Goal: Complete application form: Complete application form

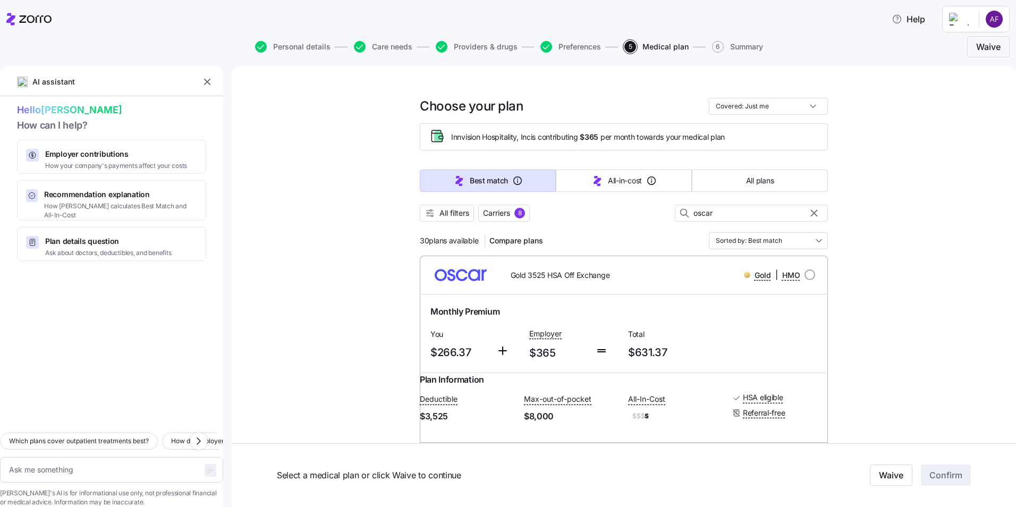
drag, startPoint x: 382, startPoint y: 48, endPoint x: 408, endPoint y: 72, distance: 35.3
click at [382, 48] on span "Care needs" at bounding box center [392, 46] width 40 height 7
type textarea "x"
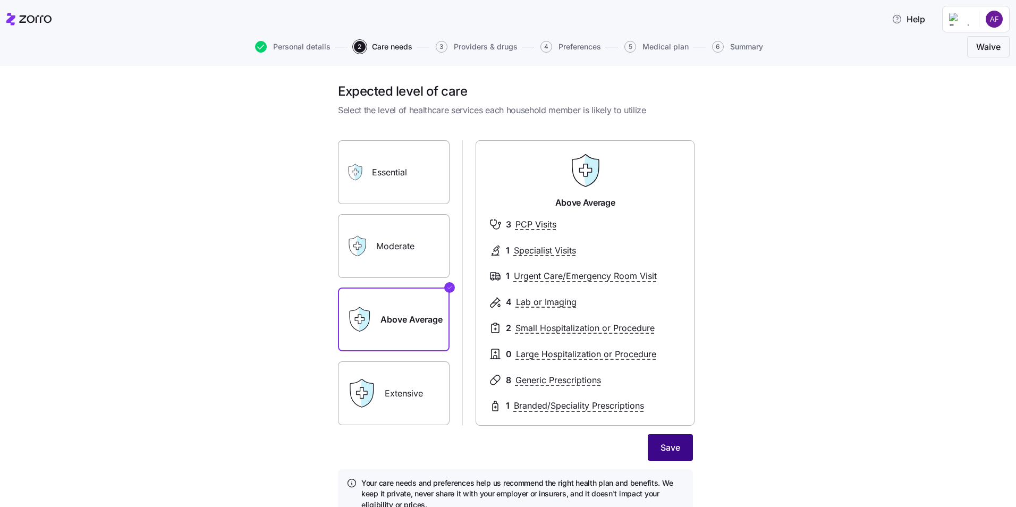
click at [674, 445] on span "Save" at bounding box center [670, 447] width 20 height 13
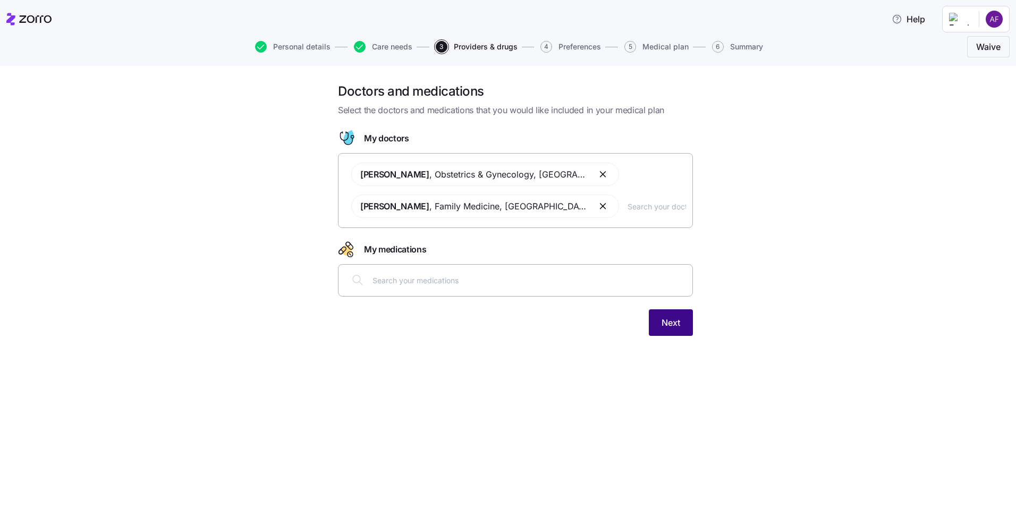
click at [676, 321] on span "Next" at bounding box center [670, 322] width 19 height 13
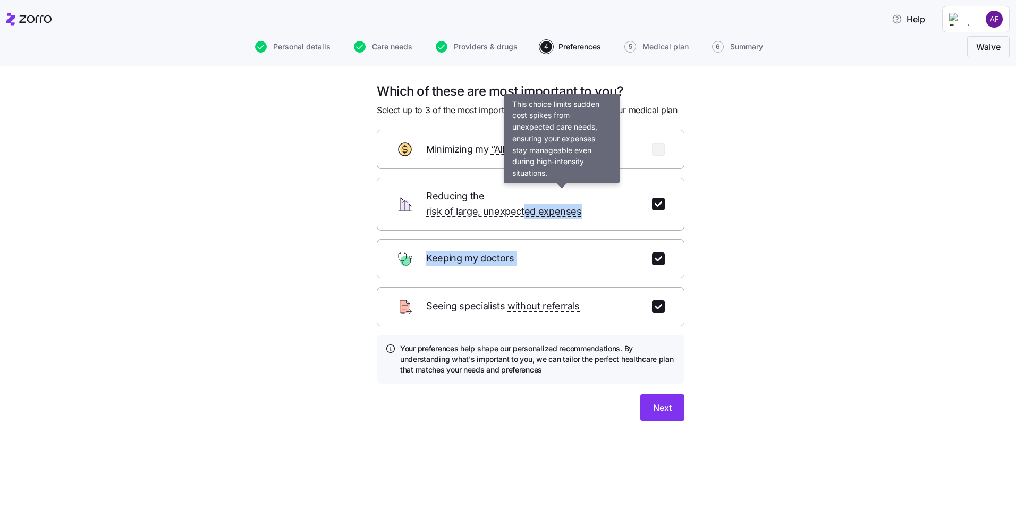
drag, startPoint x: 583, startPoint y: 248, endPoint x: 583, endPoint y: 191, distance: 56.3
click at [583, 191] on form "Minimizing my “All-In Costs” Reducing the risk of large, unexpected expenses Ke…" at bounding box center [531, 275] width 308 height 291
drag, startPoint x: 583, startPoint y: 191, endPoint x: 760, endPoint y: 261, distance: 190.3
click at [760, 261] on div "Which of these are most important to you? Select up to 3 of the most important …" at bounding box center [515, 264] width 971 height 363
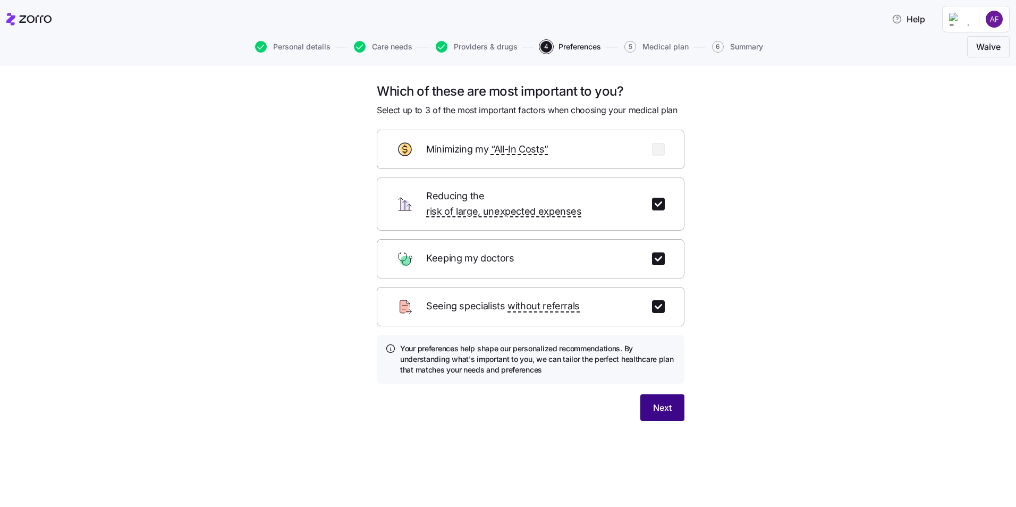
click at [662, 401] on span "Next" at bounding box center [662, 407] width 19 height 13
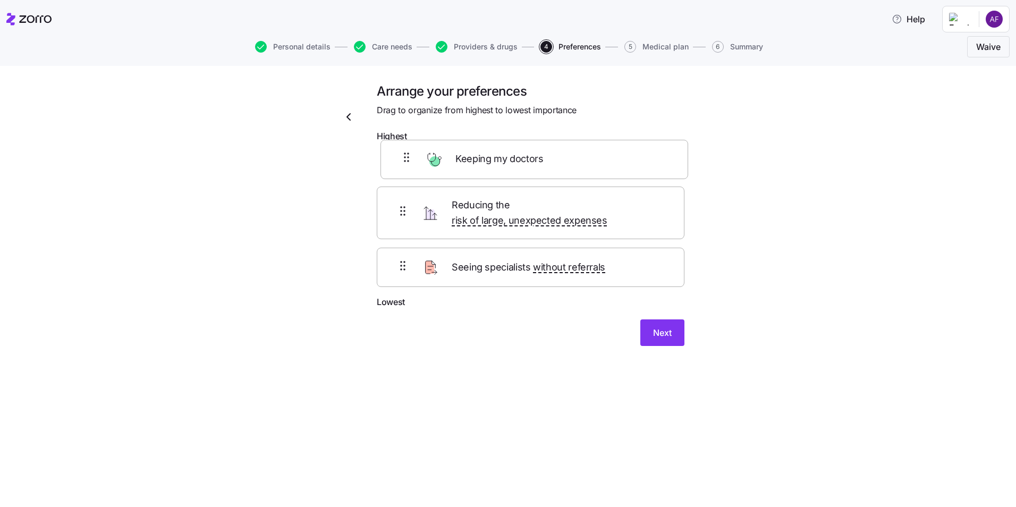
drag, startPoint x: 572, startPoint y: 269, endPoint x: 576, endPoint y: 163, distance: 106.3
click at [576, 163] on div "Reducing the risk of large, unexpected expenses Seeing specialists without refe…" at bounding box center [531, 221] width 308 height 149
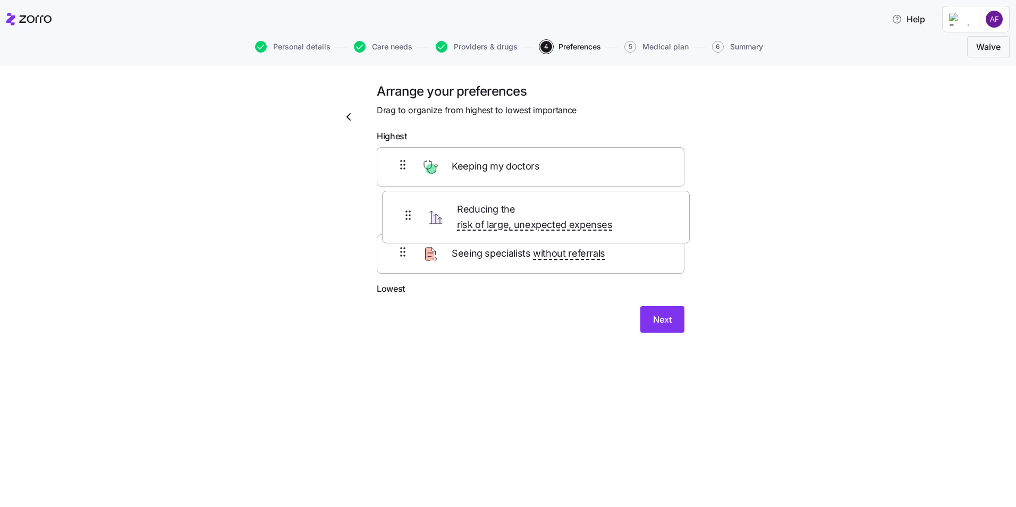
drag, startPoint x: 441, startPoint y: 267, endPoint x: 447, endPoint y: 206, distance: 61.9
click at [447, 206] on div "Keeping my doctors Seeing specialists without referrals Reducing the risk of la…" at bounding box center [531, 214] width 308 height 135
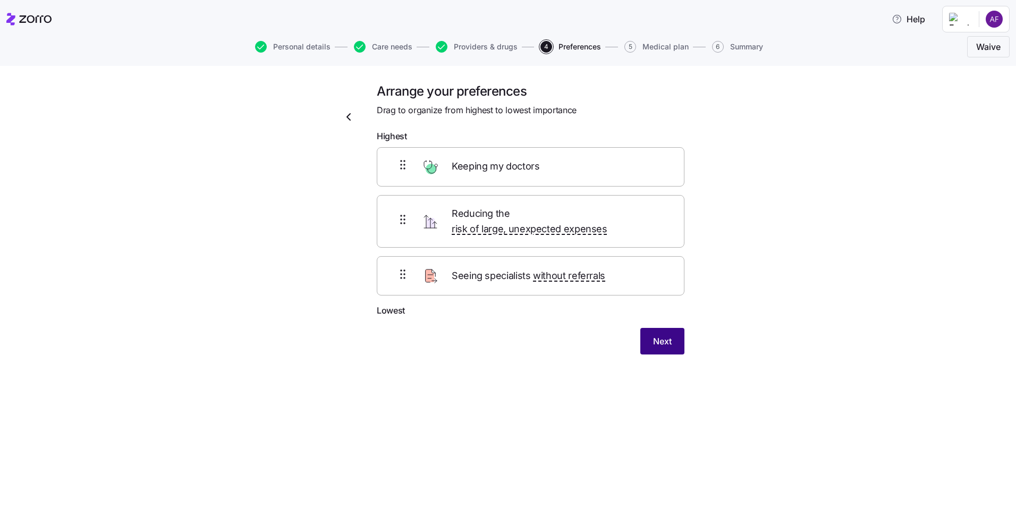
click at [656, 335] on span "Next" at bounding box center [662, 341] width 19 height 13
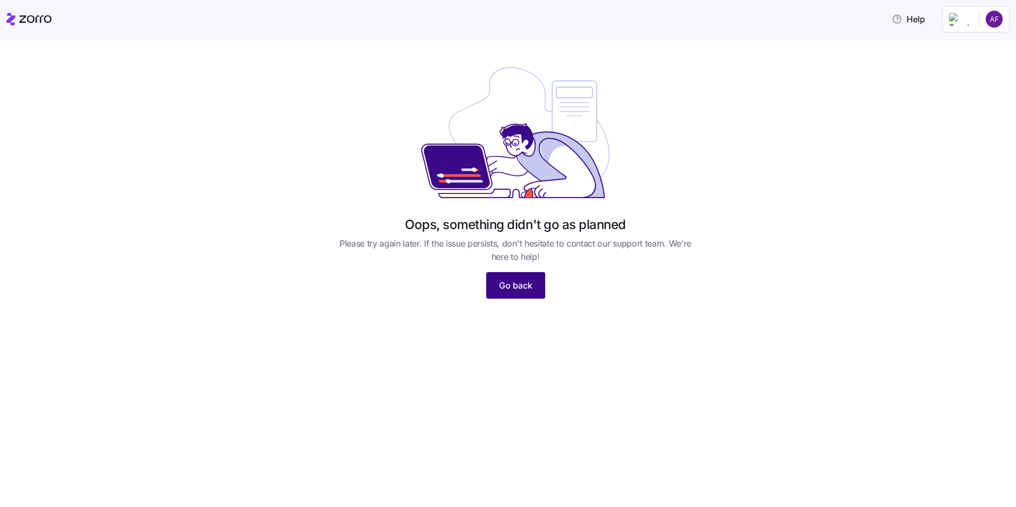
click at [533, 287] on button "Go back" at bounding box center [515, 285] width 59 height 27
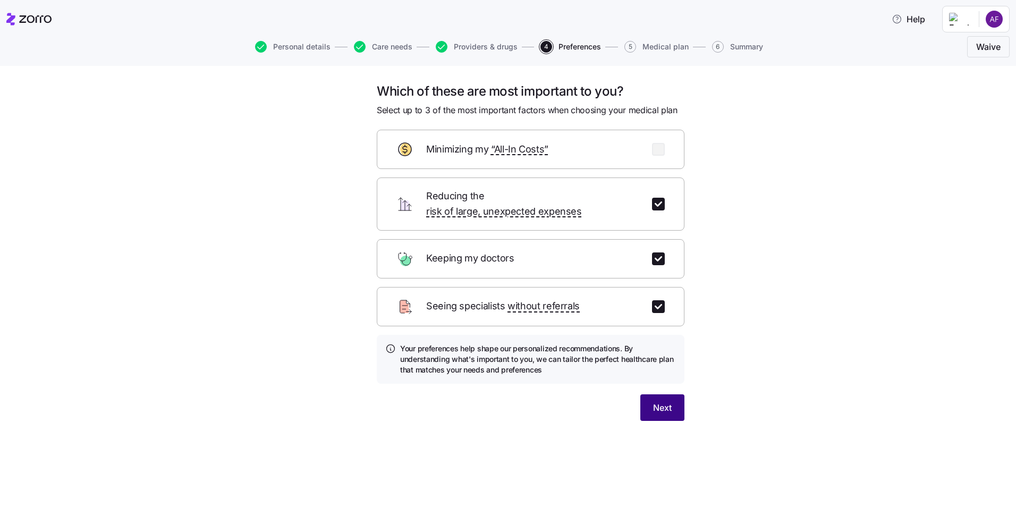
click at [662, 401] on span "Next" at bounding box center [662, 407] width 19 height 13
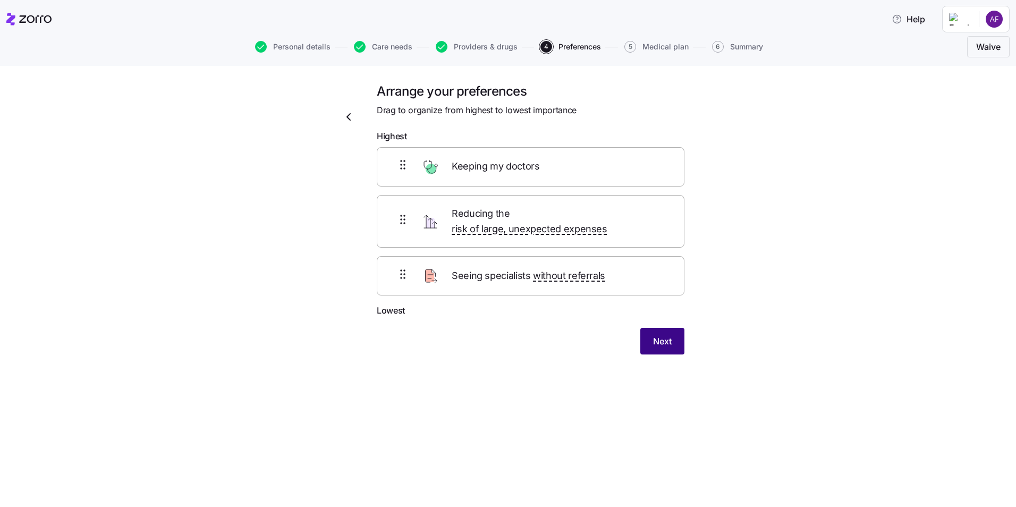
click at [664, 335] on span "Next" at bounding box center [662, 341] width 19 height 13
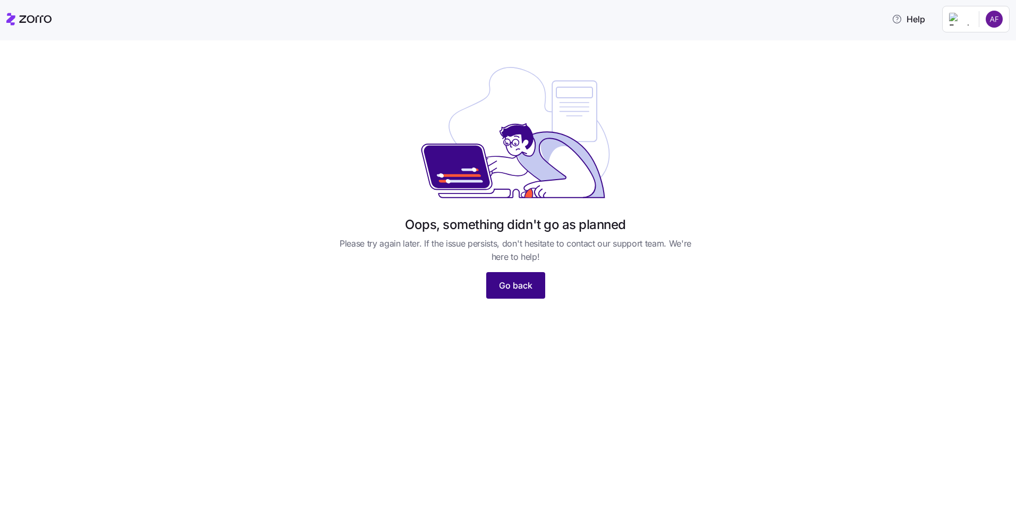
click at [533, 283] on button "Go back" at bounding box center [515, 285] width 59 height 27
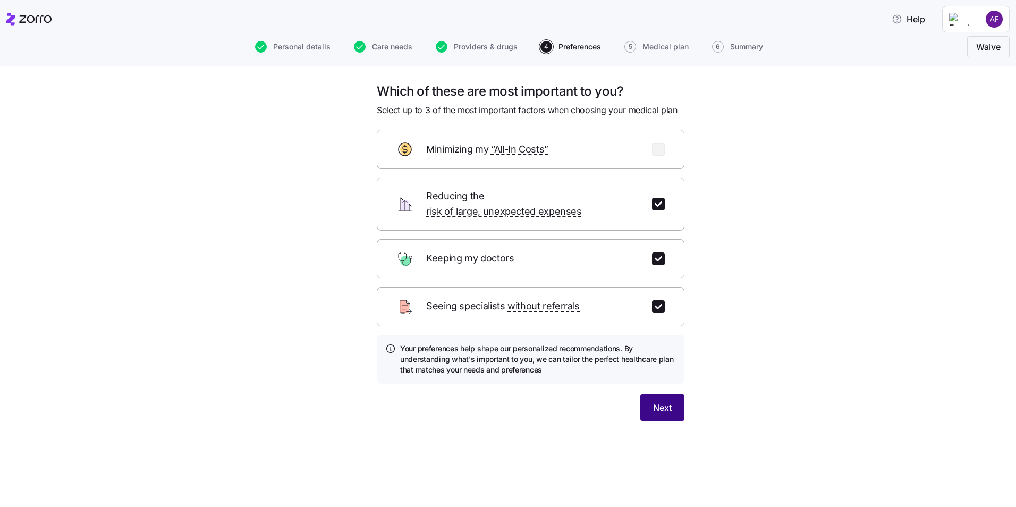
click at [649, 395] on button "Next" at bounding box center [662, 407] width 44 height 27
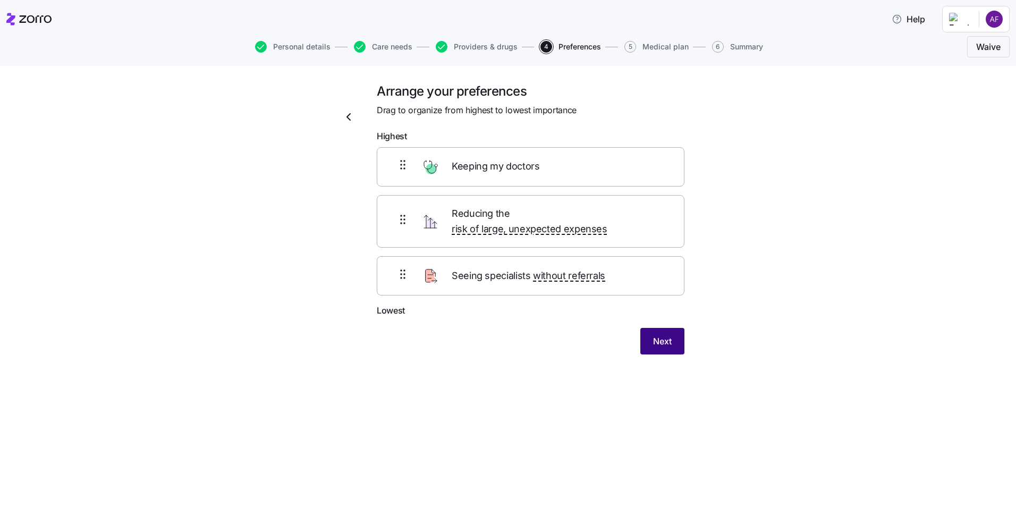
click at [657, 335] on span "Next" at bounding box center [662, 341] width 19 height 13
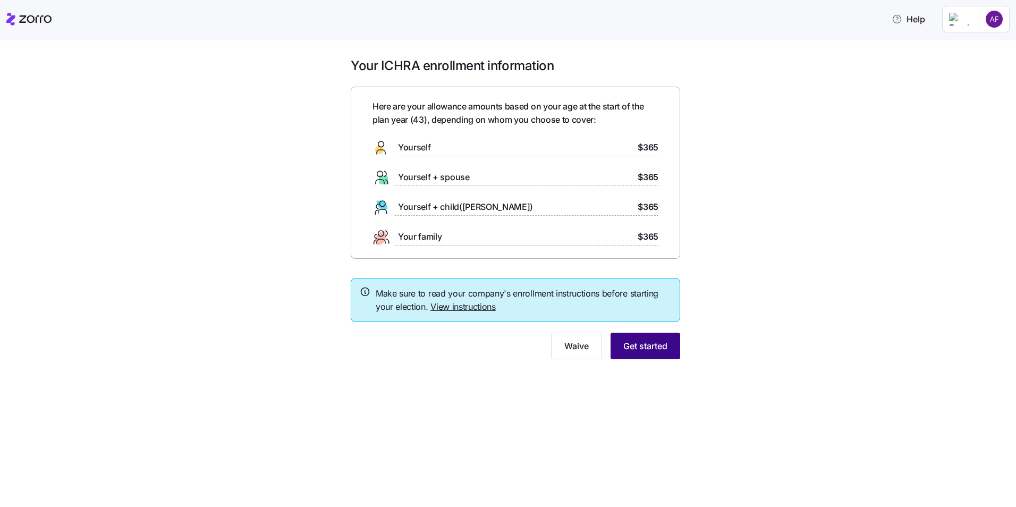
click at [653, 346] on span "Get started" at bounding box center [645, 345] width 44 height 13
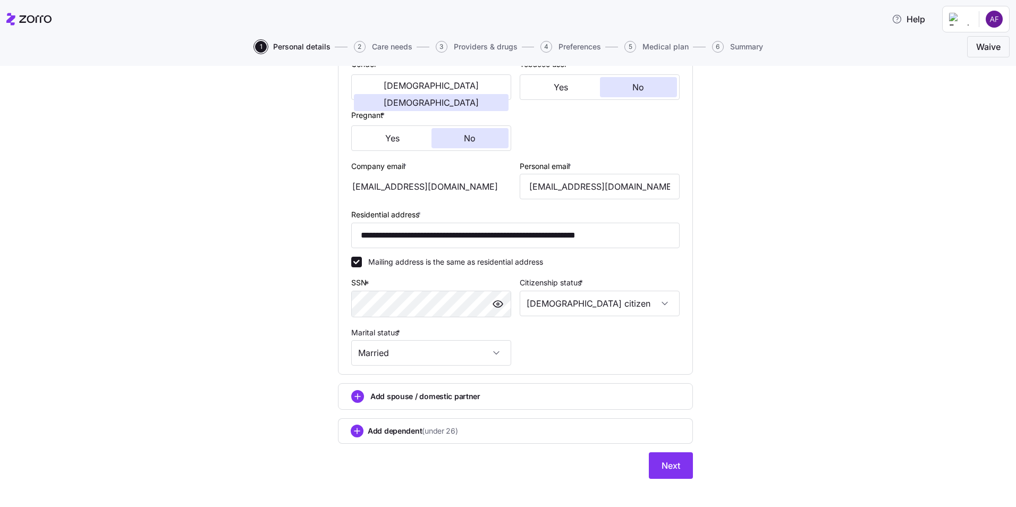
scroll to position [227, 0]
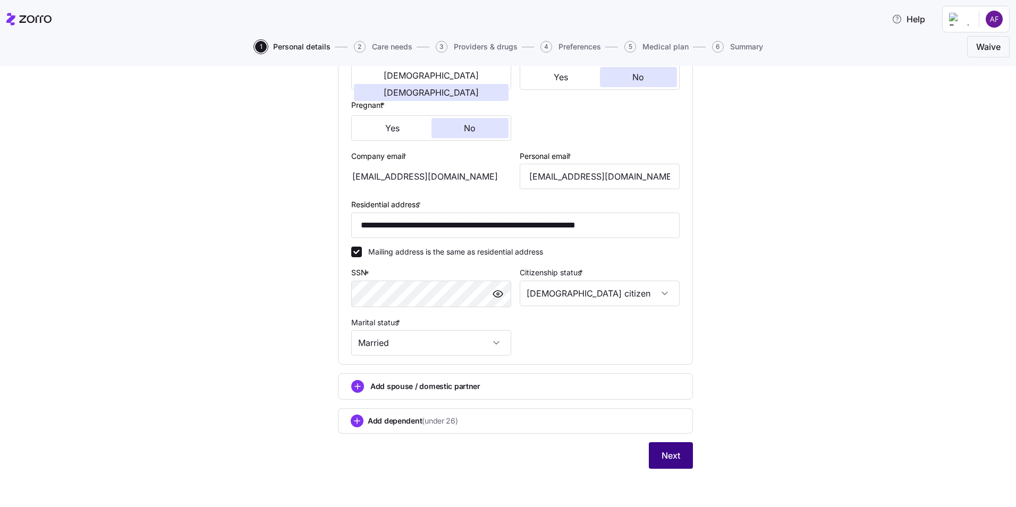
click at [664, 450] on span "Next" at bounding box center [670, 455] width 19 height 13
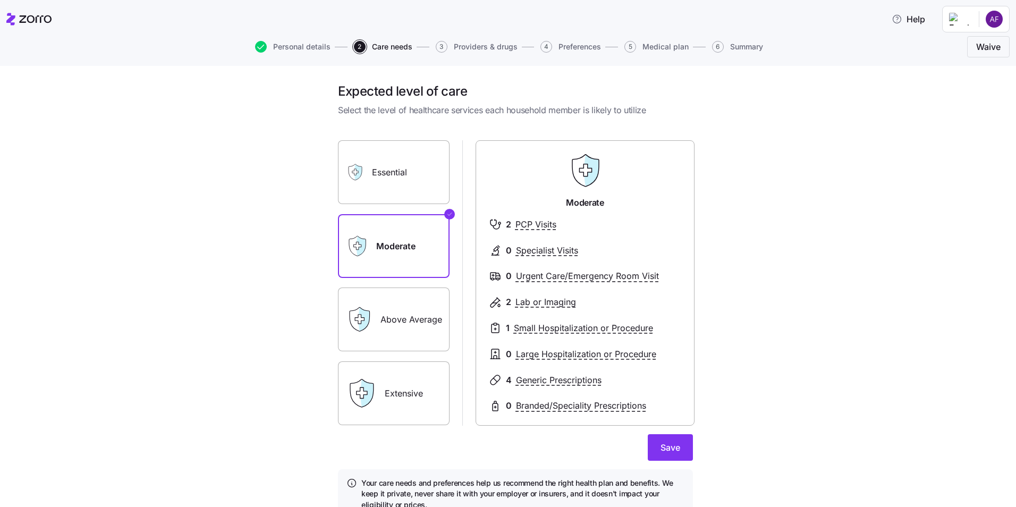
click at [351, 304] on div "Above Average" at bounding box center [394, 319] width 112 height 64
click at [403, 327] on label "Above Average" at bounding box center [394, 319] width 112 height 64
click at [0, 0] on input "Above Average" at bounding box center [0, 0] width 0 height 0
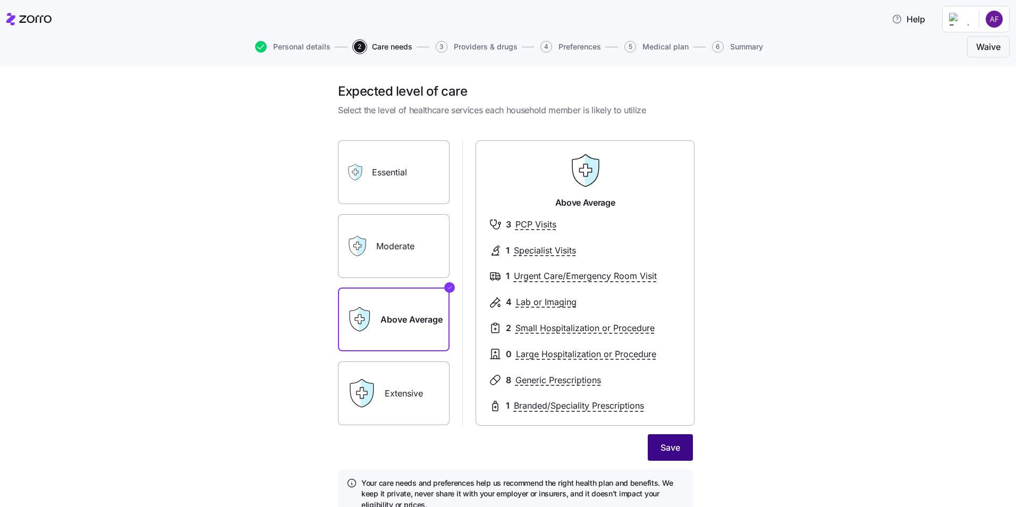
click at [649, 446] on button "Save" at bounding box center [669, 447] width 45 height 27
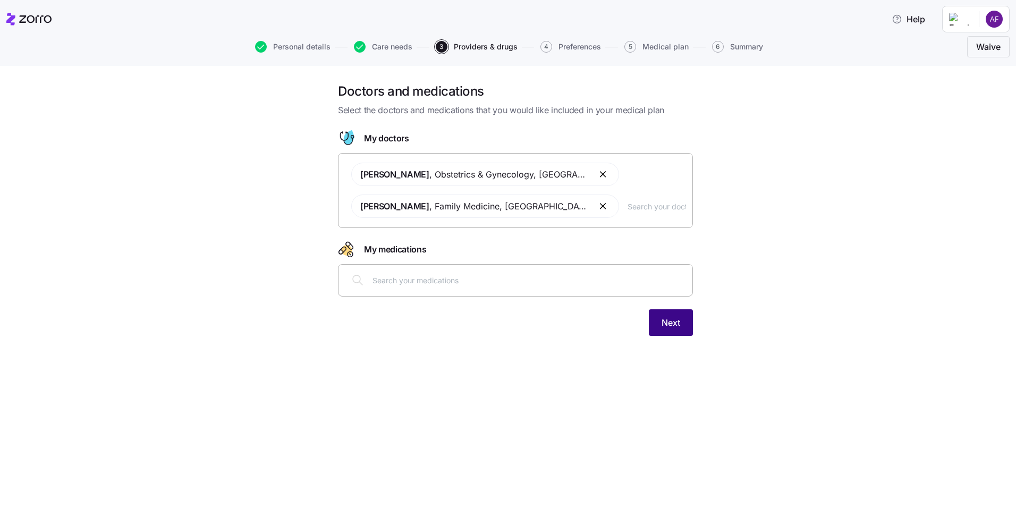
click at [668, 327] on span "Next" at bounding box center [670, 322] width 19 height 13
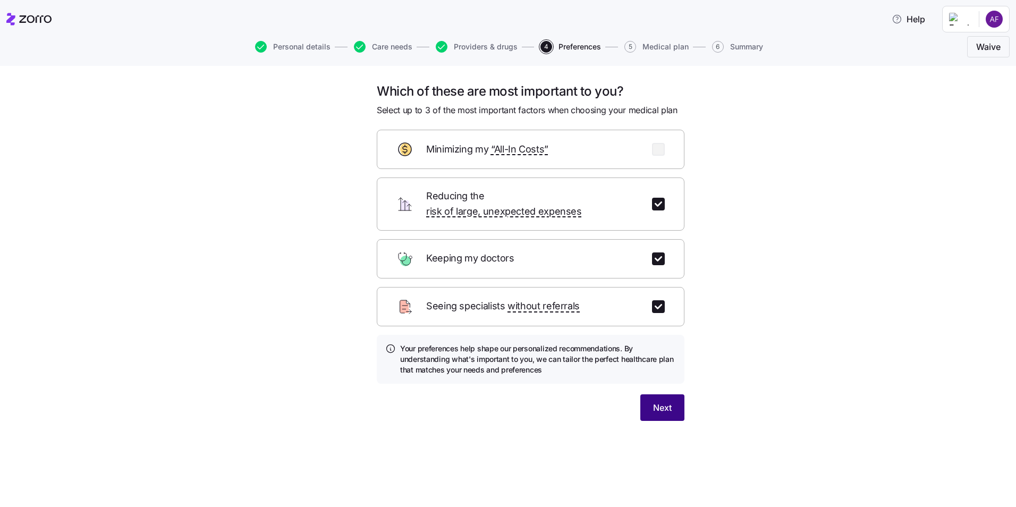
click at [654, 401] on span "Next" at bounding box center [662, 407] width 19 height 13
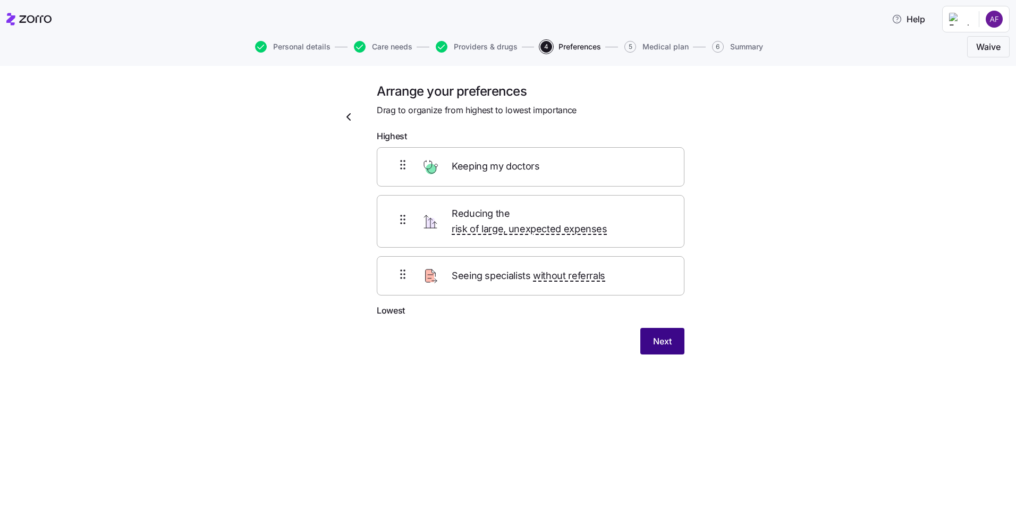
click at [660, 335] on span "Next" at bounding box center [662, 341] width 19 height 13
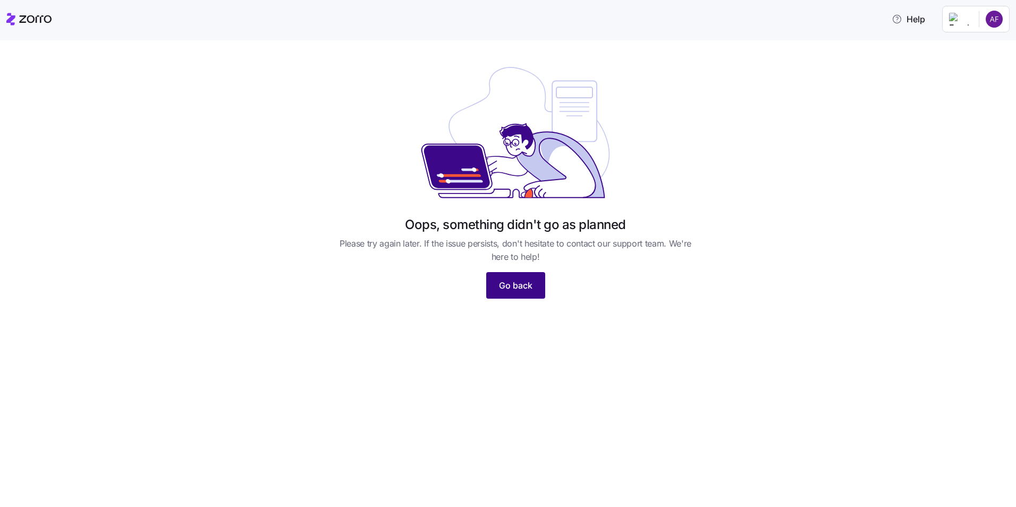
click at [529, 291] on span "Go back" at bounding box center [515, 285] width 33 height 13
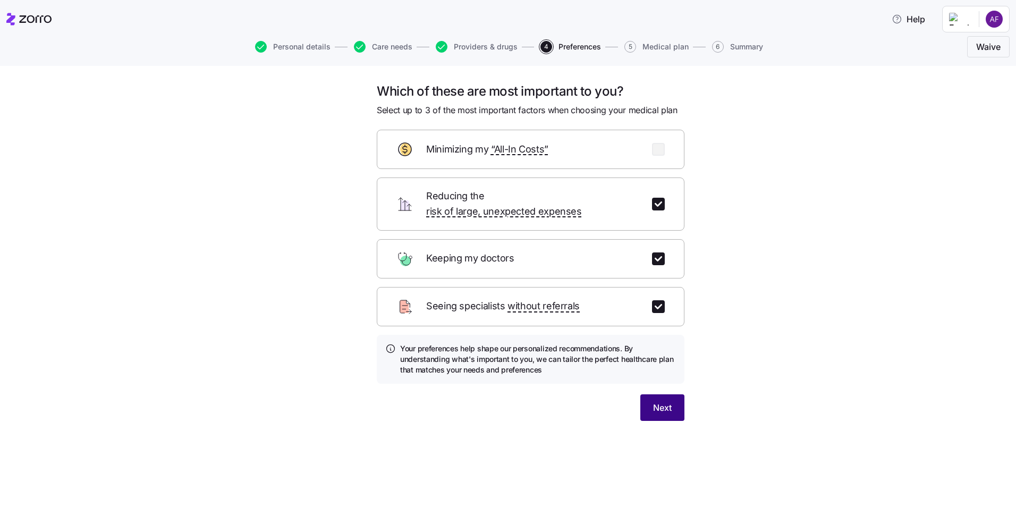
click at [659, 401] on span "Next" at bounding box center [662, 407] width 19 height 13
click at [664, 401] on span "Next" at bounding box center [662, 407] width 19 height 13
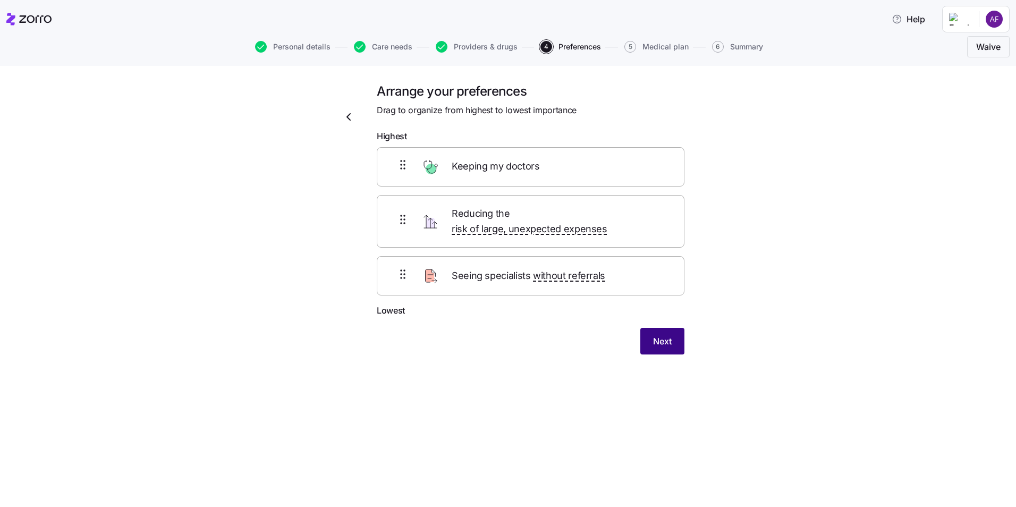
click at [658, 335] on span "Next" at bounding box center [662, 341] width 19 height 13
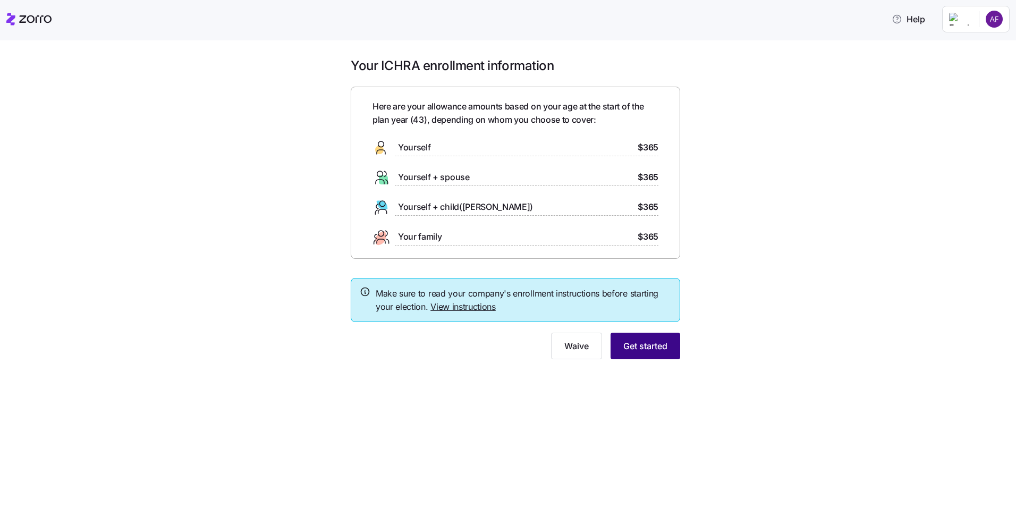
click at [641, 344] on span "Get started" at bounding box center [645, 345] width 44 height 13
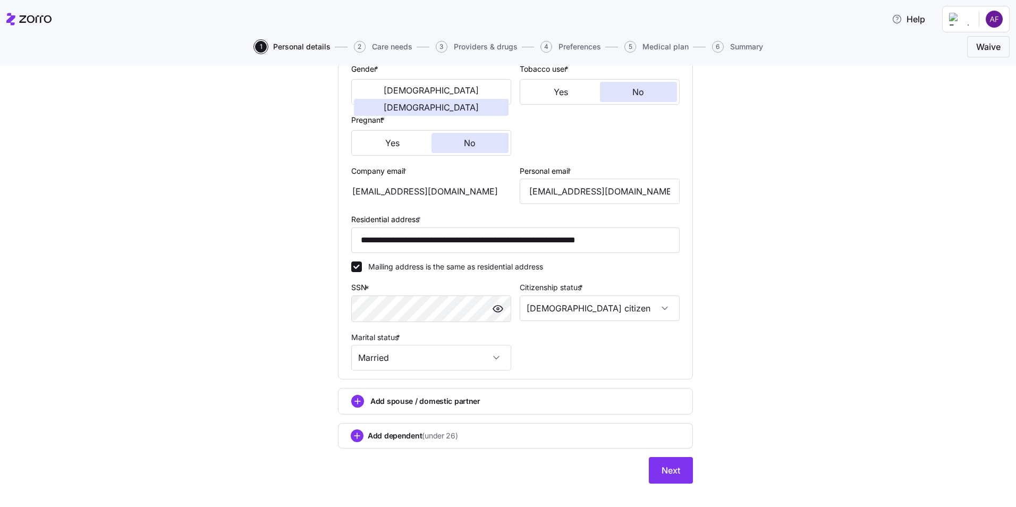
scroll to position [227, 0]
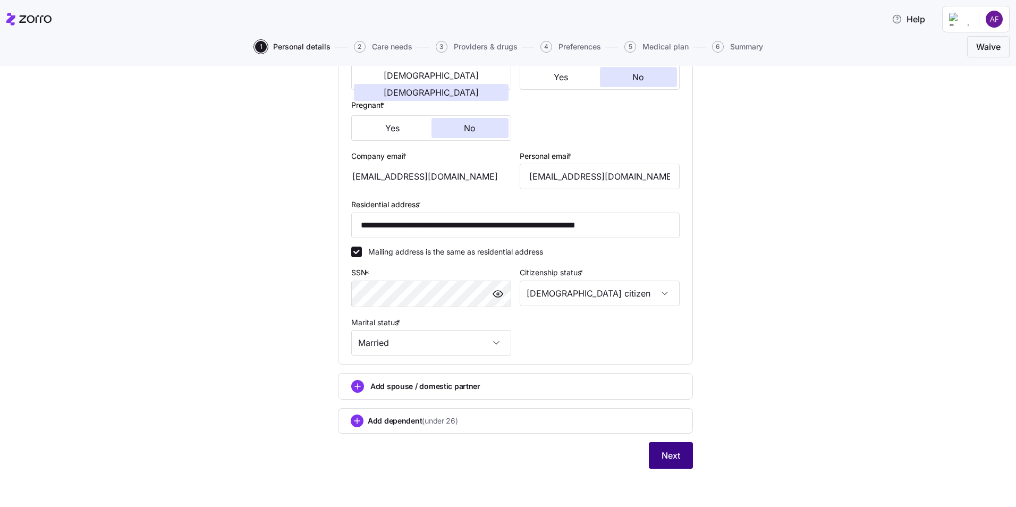
click at [677, 454] on button "Next" at bounding box center [671, 455] width 44 height 27
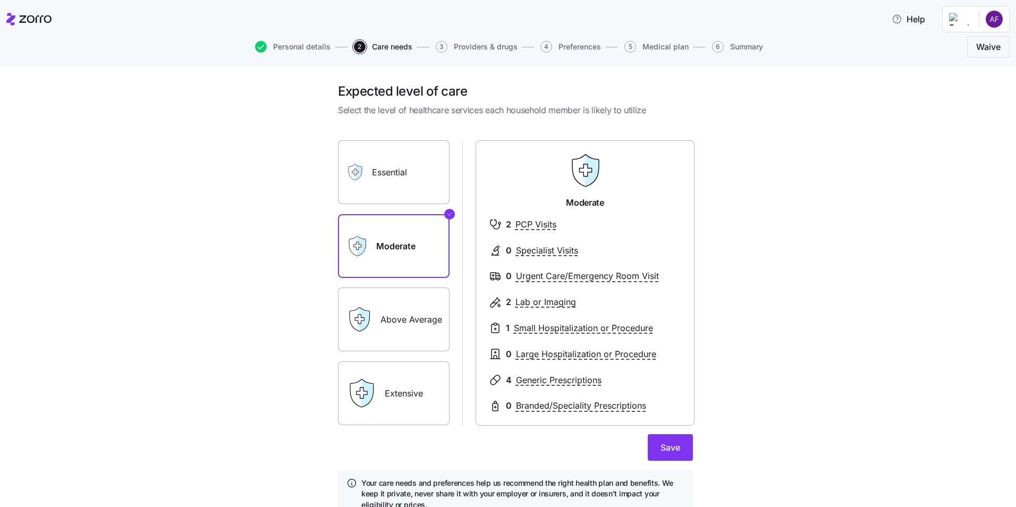
click at [380, 302] on label "Above Average" at bounding box center [394, 319] width 112 height 64
click at [0, 0] on input "Above Average" at bounding box center [0, 0] width 0 height 0
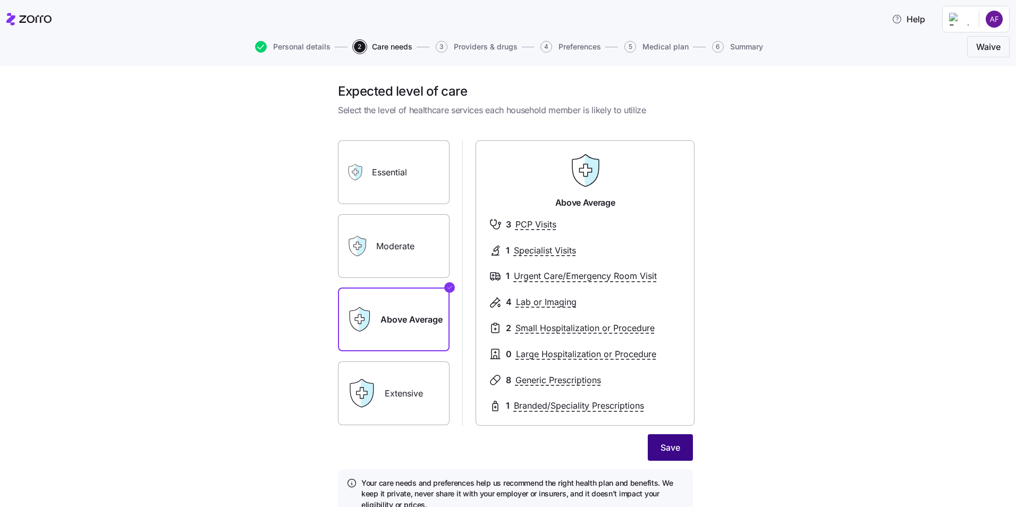
click at [655, 441] on button "Save" at bounding box center [669, 447] width 45 height 27
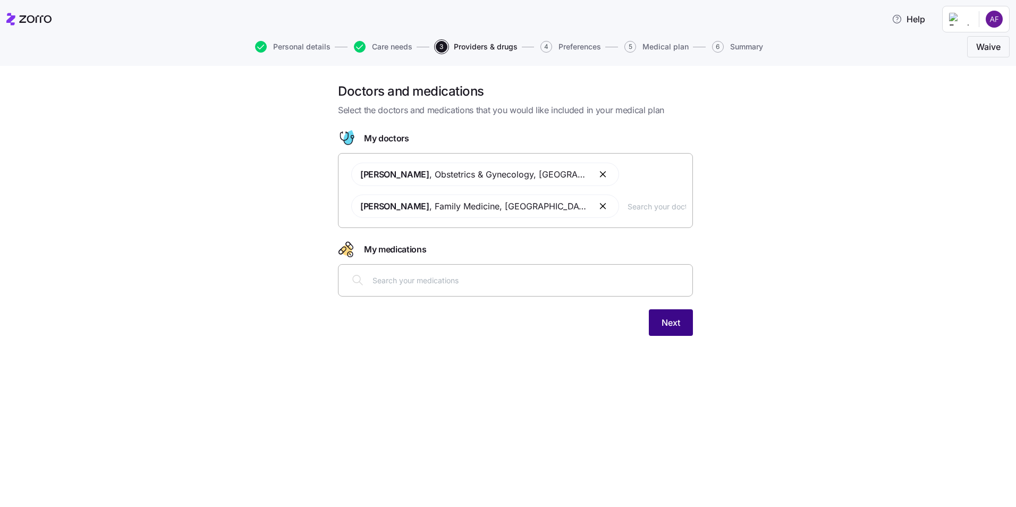
click at [675, 325] on span "Next" at bounding box center [670, 322] width 19 height 13
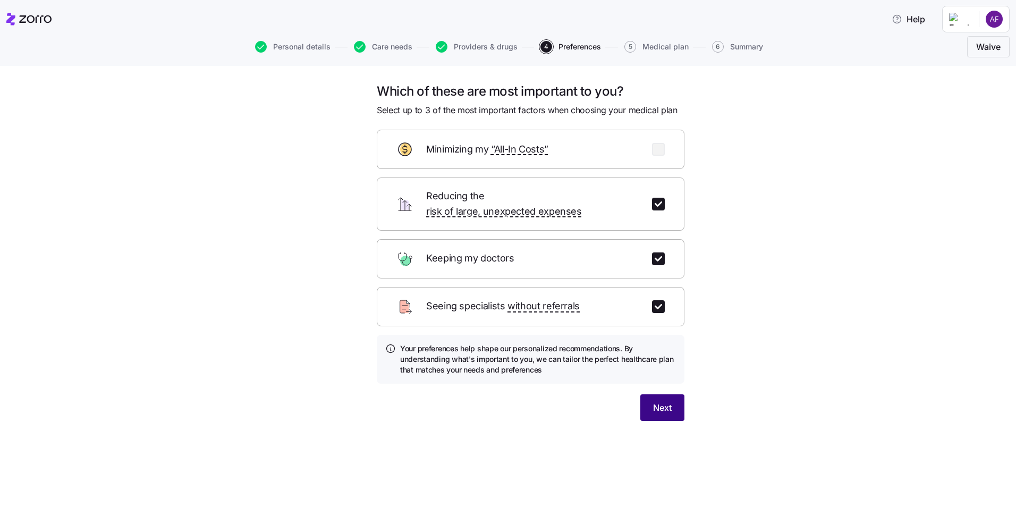
click at [667, 401] on span "Next" at bounding box center [662, 407] width 19 height 13
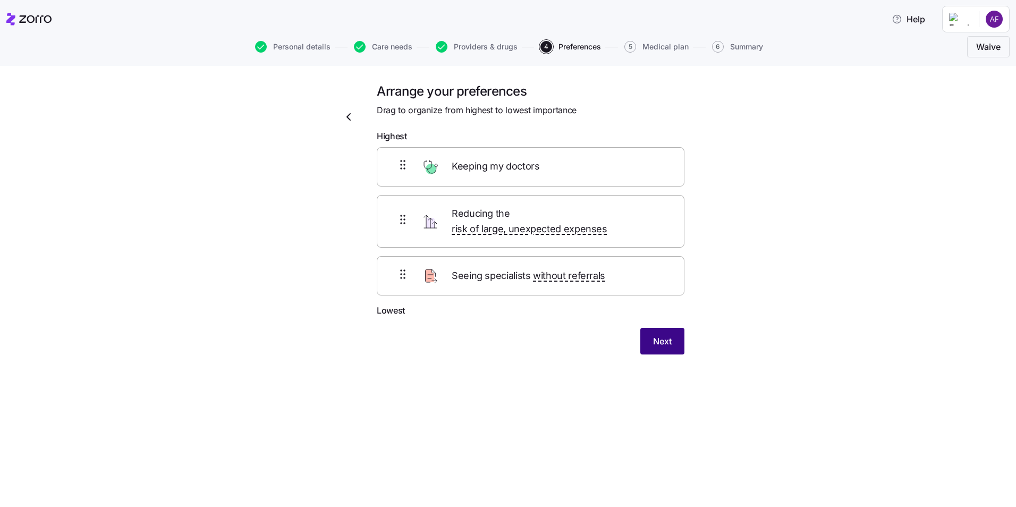
click at [667, 335] on span "Next" at bounding box center [662, 341] width 19 height 13
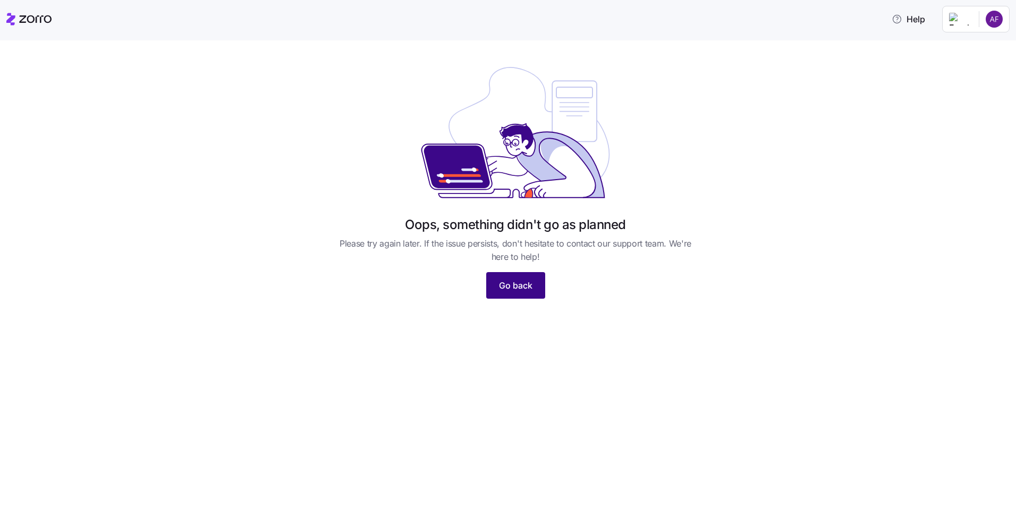
click at [499, 289] on span "Go back" at bounding box center [515, 285] width 33 height 13
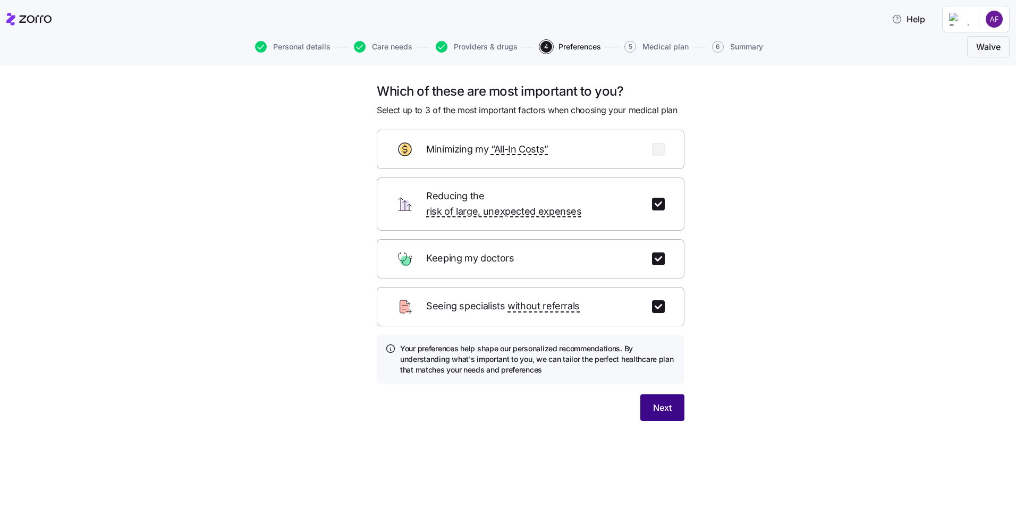
click at [673, 397] on button "Next" at bounding box center [662, 407] width 44 height 27
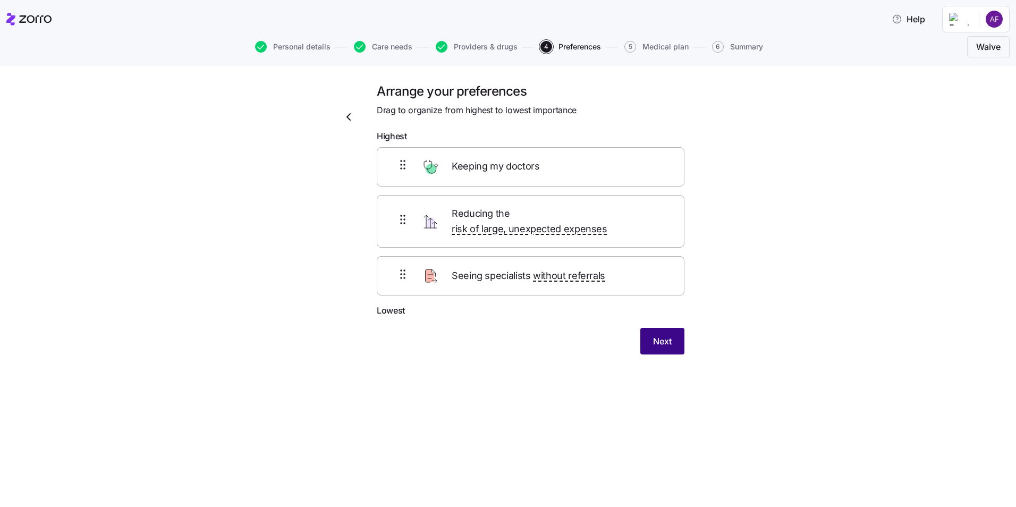
click at [672, 332] on button "Next" at bounding box center [662, 341] width 44 height 27
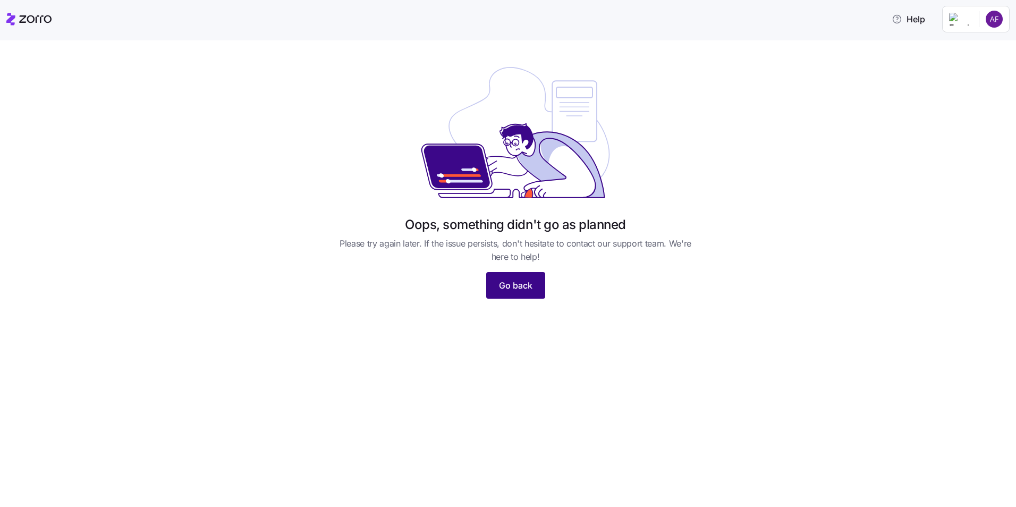
click at [518, 284] on span "Go back" at bounding box center [515, 285] width 33 height 13
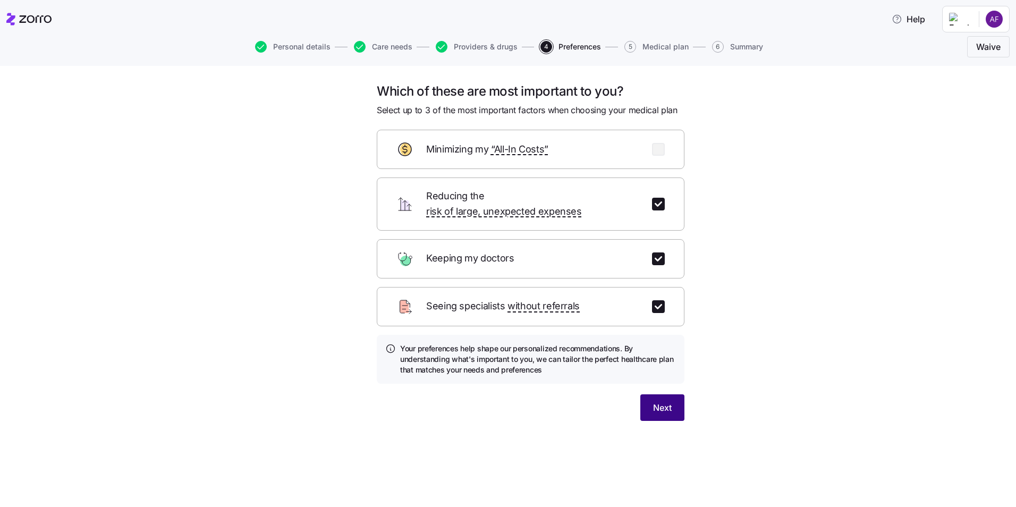
click at [669, 405] on button "Next" at bounding box center [662, 407] width 44 height 27
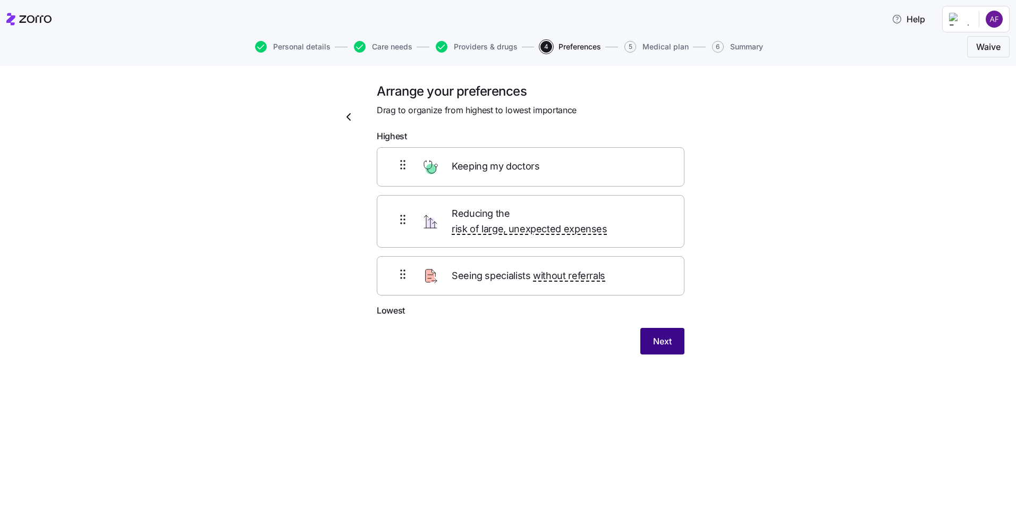
click at [667, 335] on span "Next" at bounding box center [662, 341] width 19 height 13
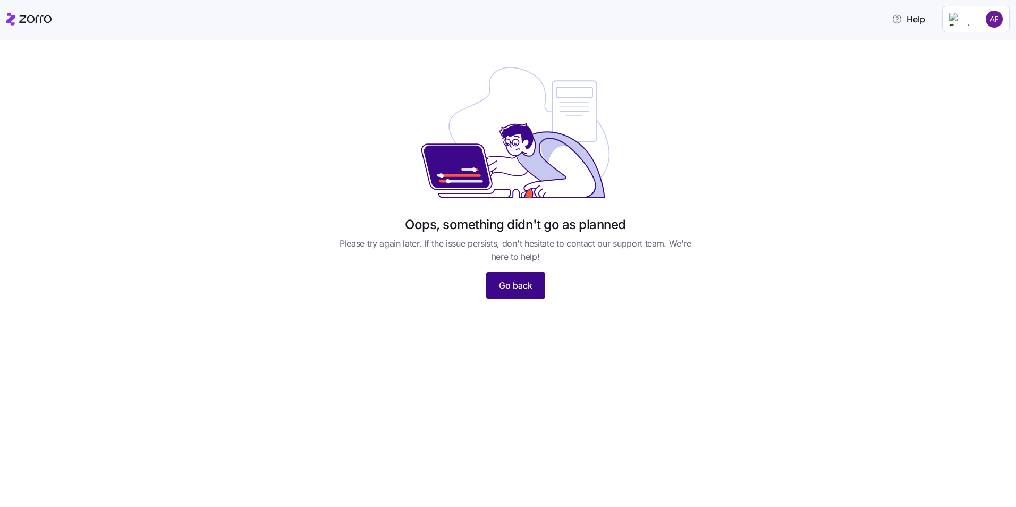
click at [509, 283] on span "Go back" at bounding box center [515, 285] width 33 height 13
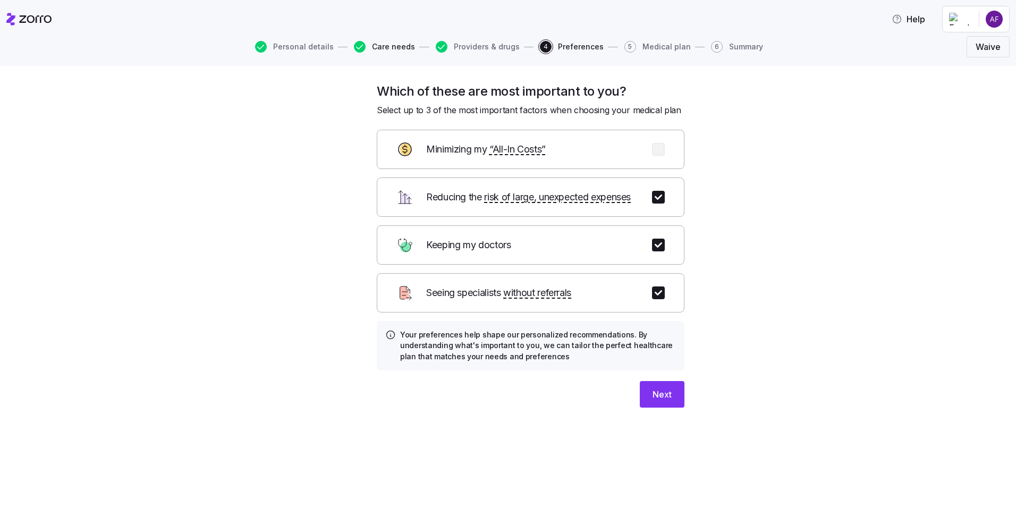
click at [380, 51] on button "Care needs" at bounding box center [384, 47] width 61 height 12
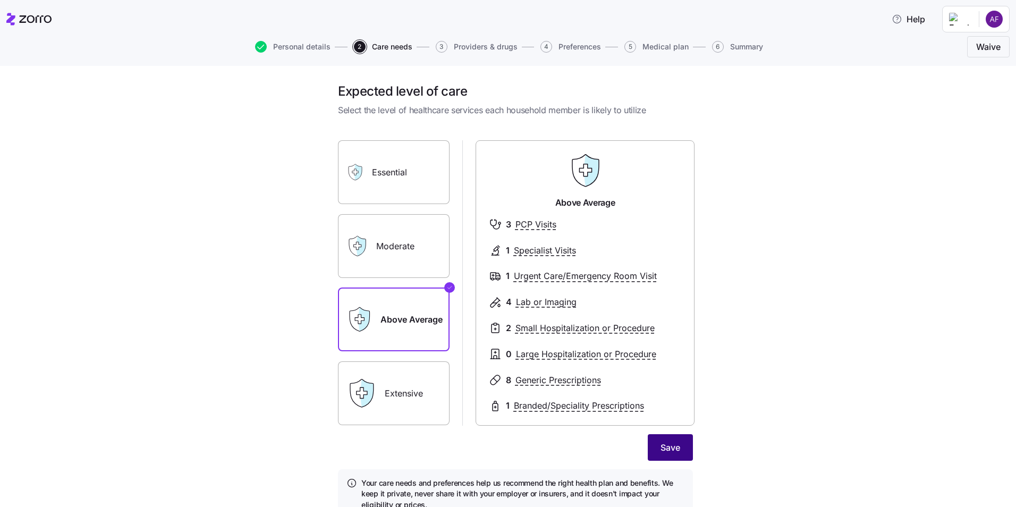
click at [671, 438] on button "Save" at bounding box center [669, 447] width 45 height 27
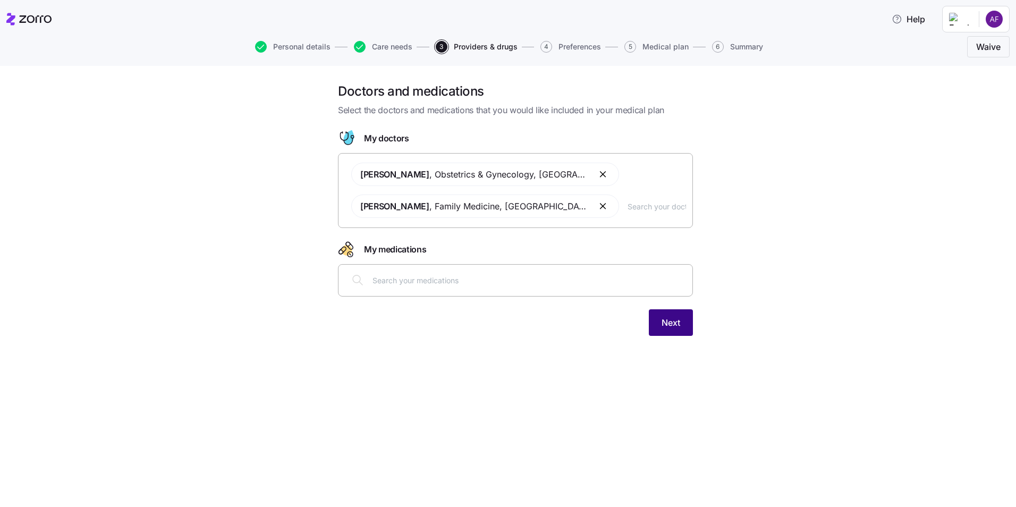
click at [672, 321] on span "Next" at bounding box center [670, 322] width 19 height 13
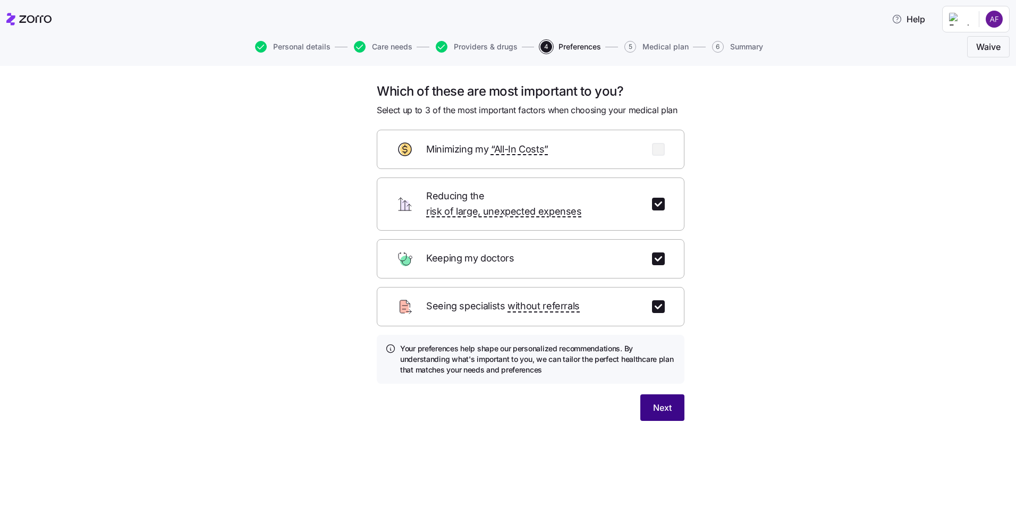
click at [672, 394] on button "Next" at bounding box center [662, 407] width 44 height 27
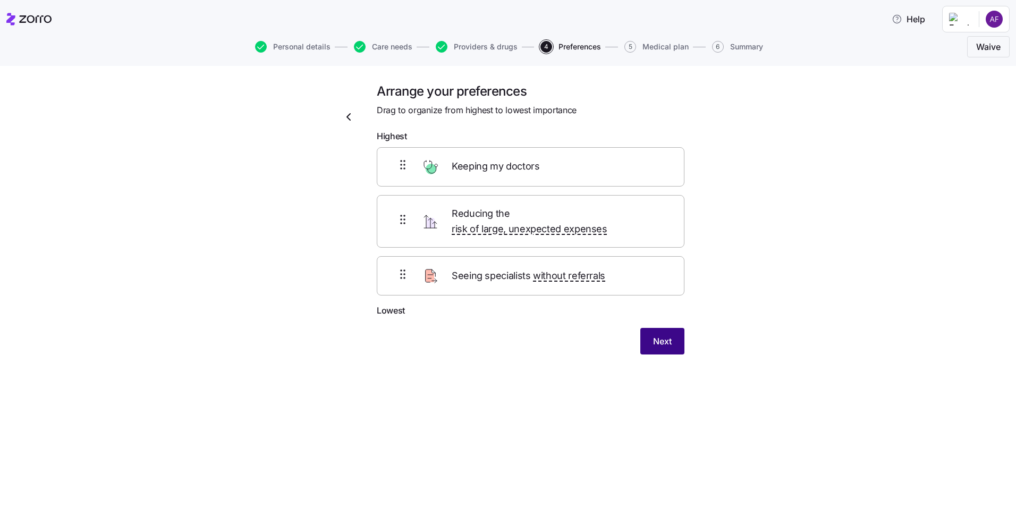
click at [662, 335] on span "Next" at bounding box center [662, 341] width 19 height 13
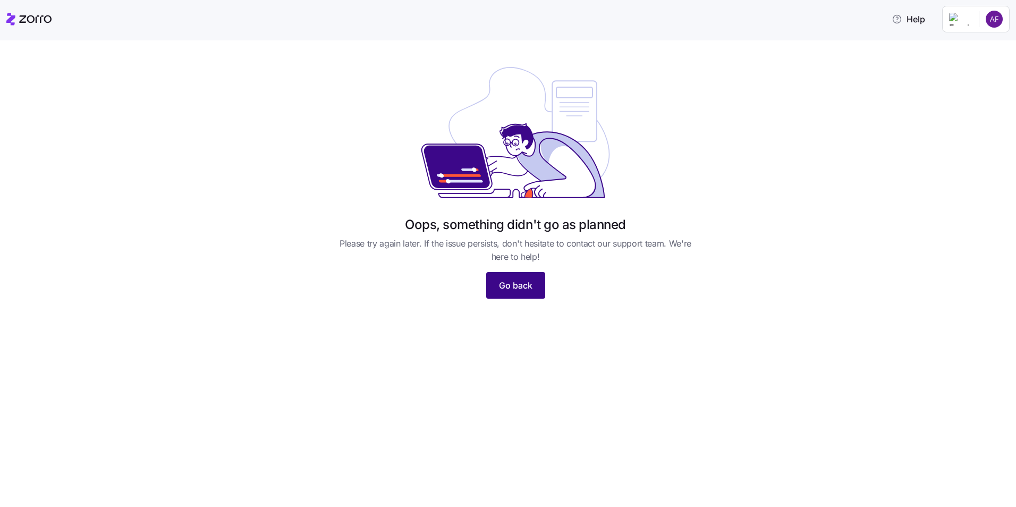
click at [530, 276] on button "Go back" at bounding box center [515, 285] width 59 height 27
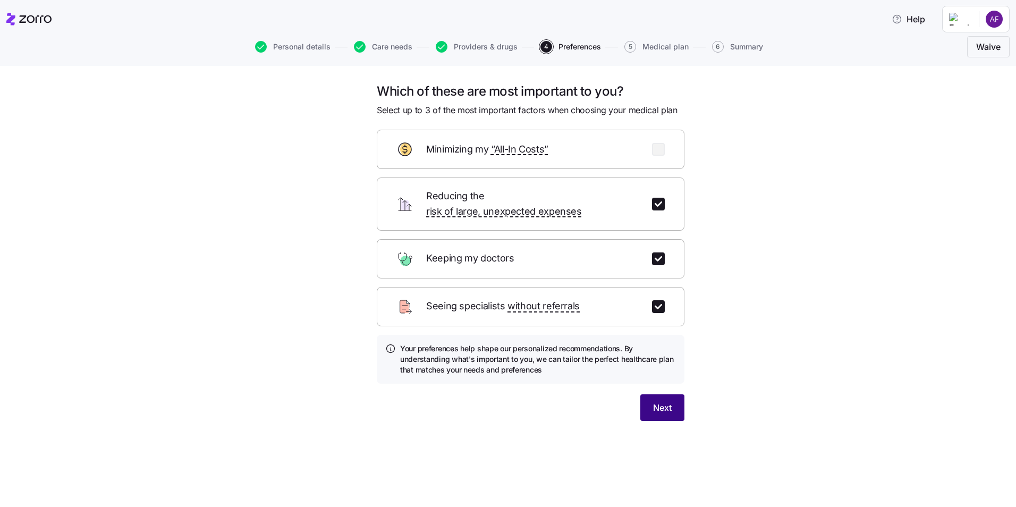
click at [676, 397] on button "Next" at bounding box center [662, 407] width 44 height 27
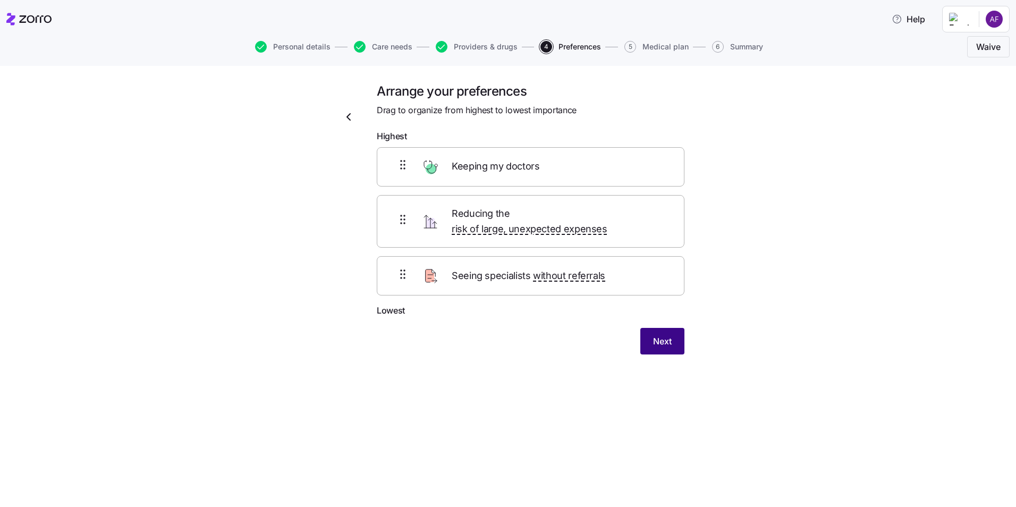
click at [649, 328] on button "Next" at bounding box center [662, 341] width 44 height 27
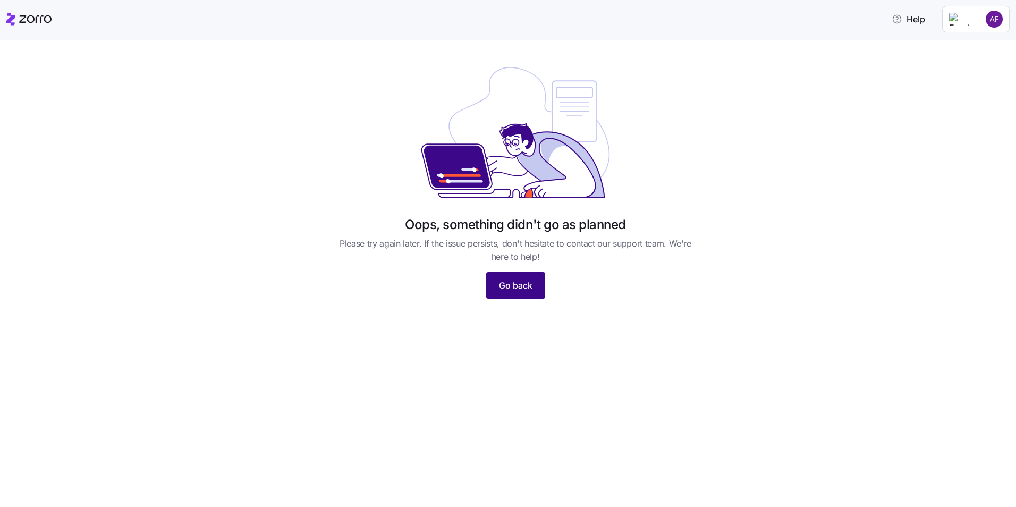
click at [516, 275] on button "Go back" at bounding box center [515, 285] width 59 height 27
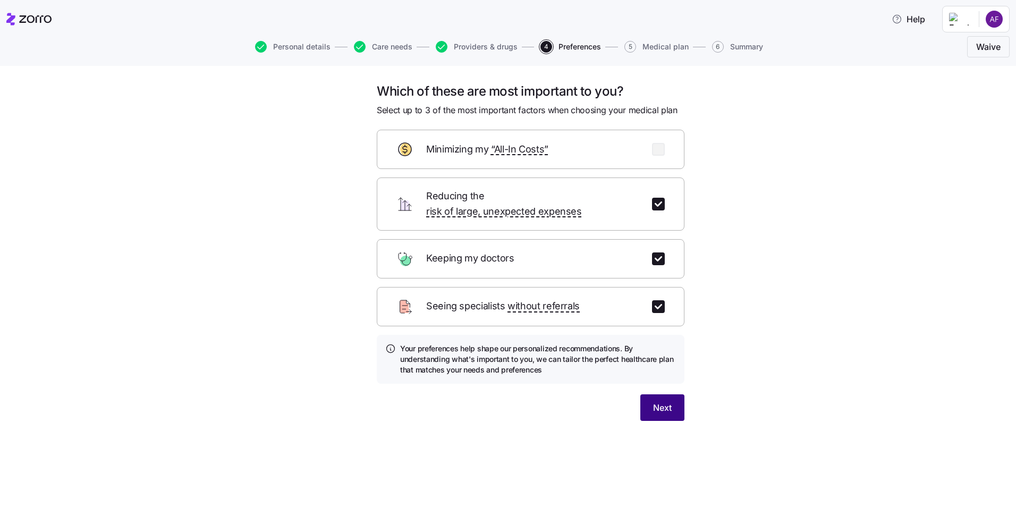
click at [669, 401] on span "Next" at bounding box center [662, 407] width 19 height 13
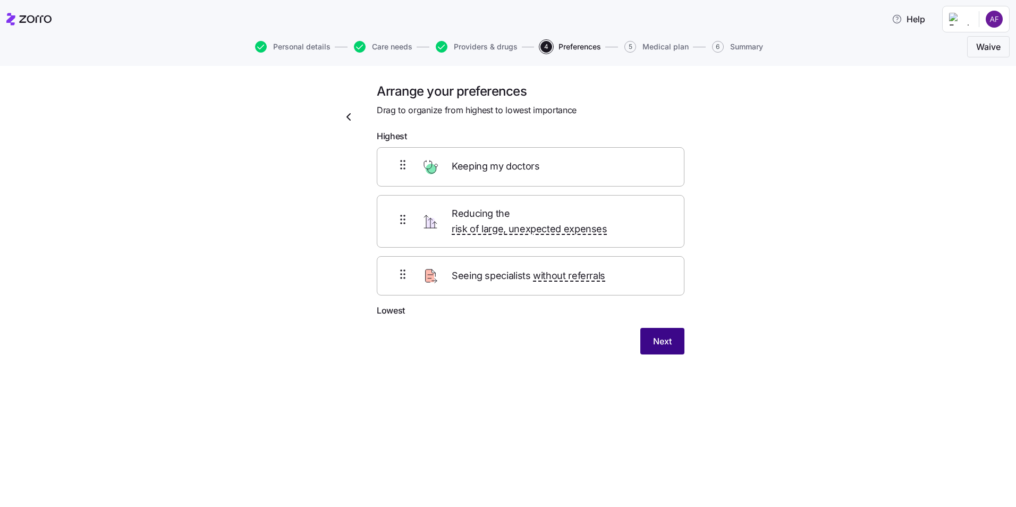
click at [664, 335] on span "Next" at bounding box center [662, 341] width 19 height 13
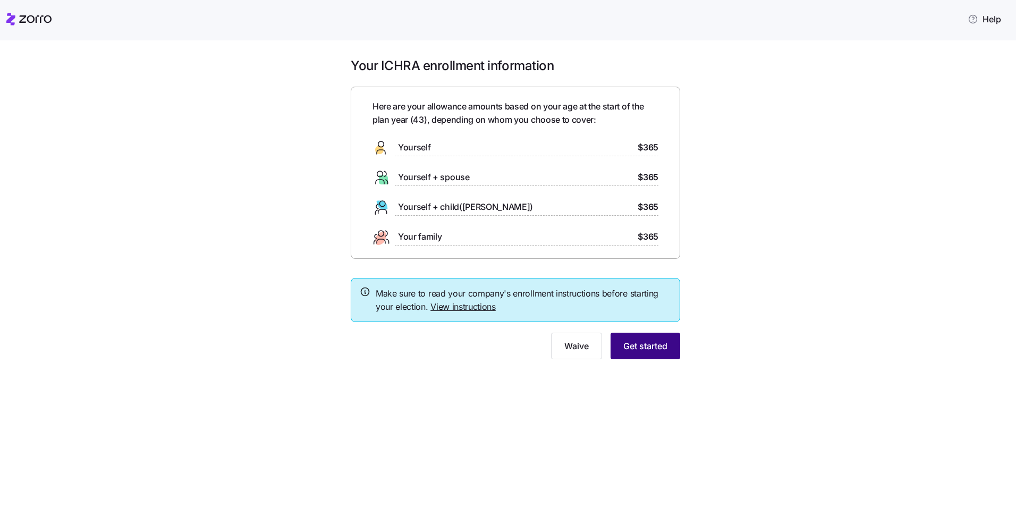
click at [664, 350] on span "Get started" at bounding box center [645, 345] width 44 height 13
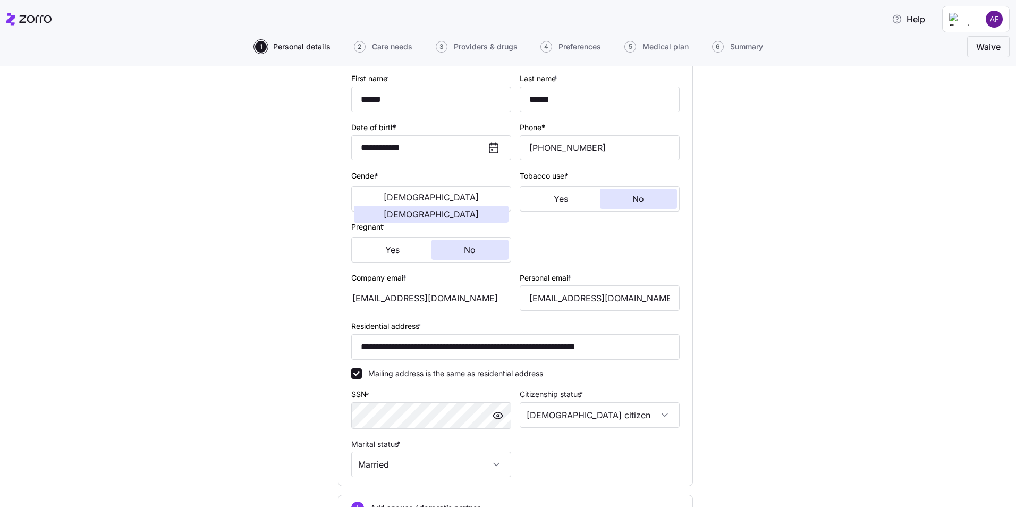
scroll to position [227, 0]
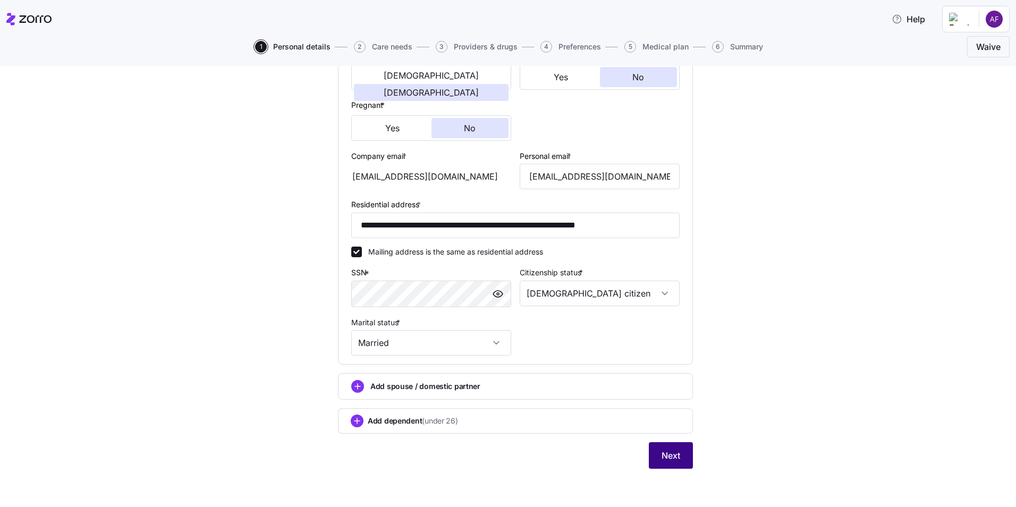
click at [675, 447] on button "Next" at bounding box center [671, 455] width 44 height 27
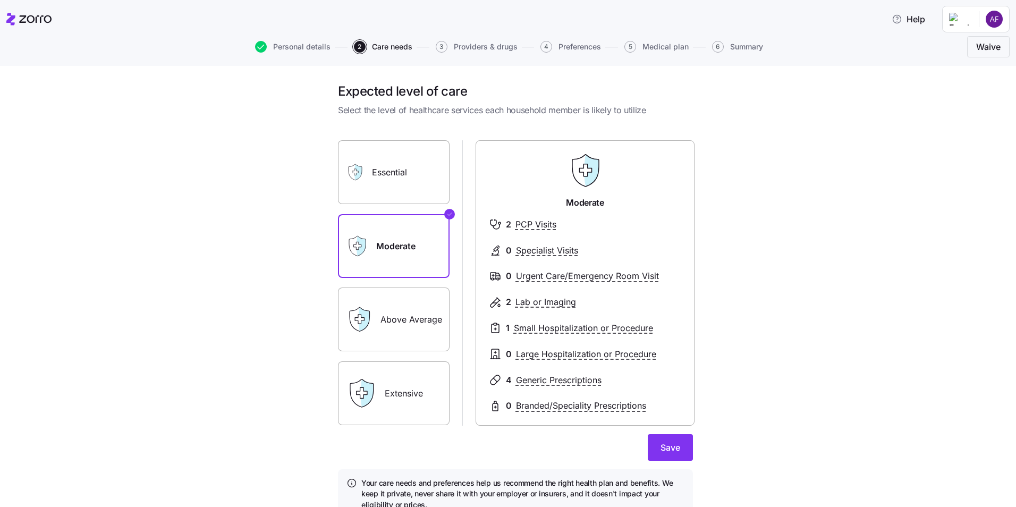
click at [417, 305] on label "Above Average" at bounding box center [394, 319] width 112 height 64
click at [0, 0] on input "Above Average" at bounding box center [0, 0] width 0 height 0
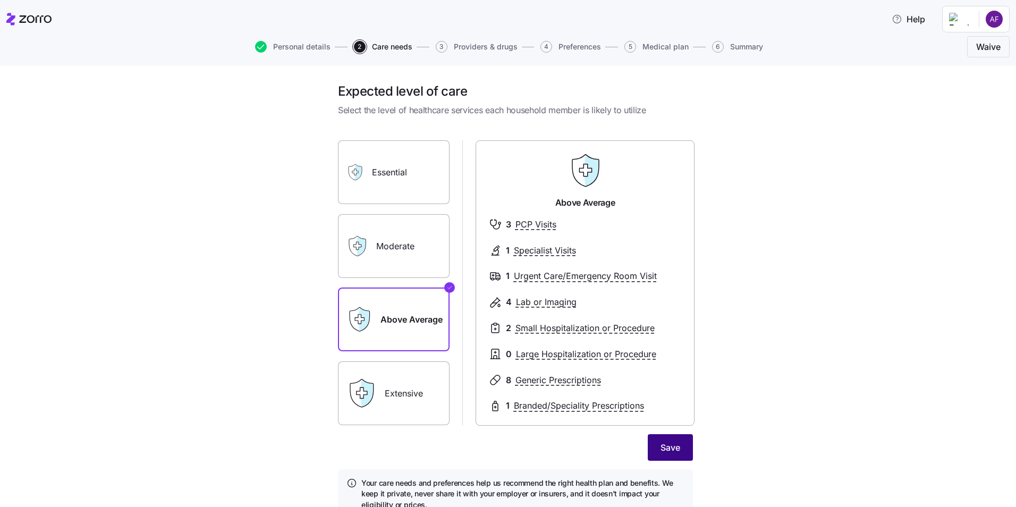
click at [661, 445] on span "Save" at bounding box center [670, 447] width 20 height 13
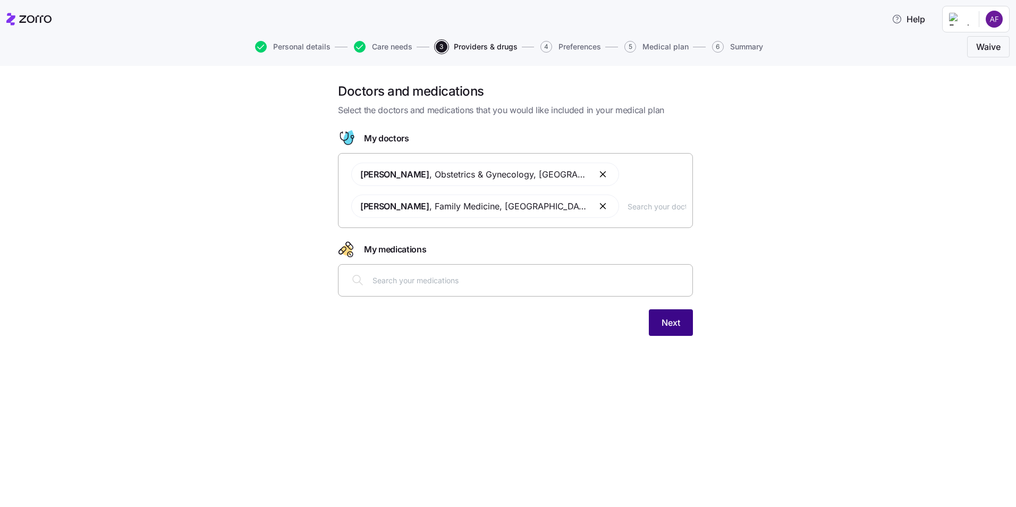
click at [669, 323] on span "Next" at bounding box center [670, 322] width 19 height 13
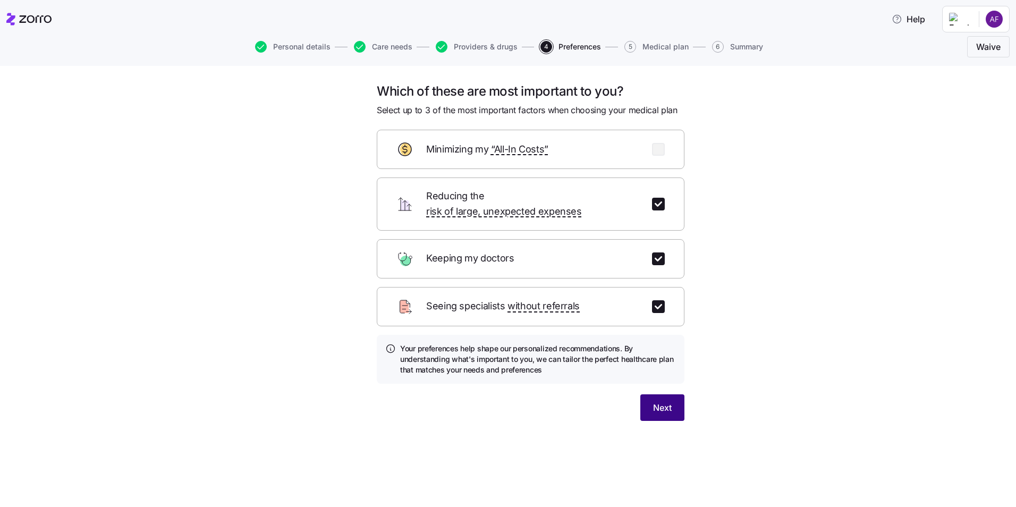
click at [664, 401] on span "Next" at bounding box center [662, 407] width 19 height 13
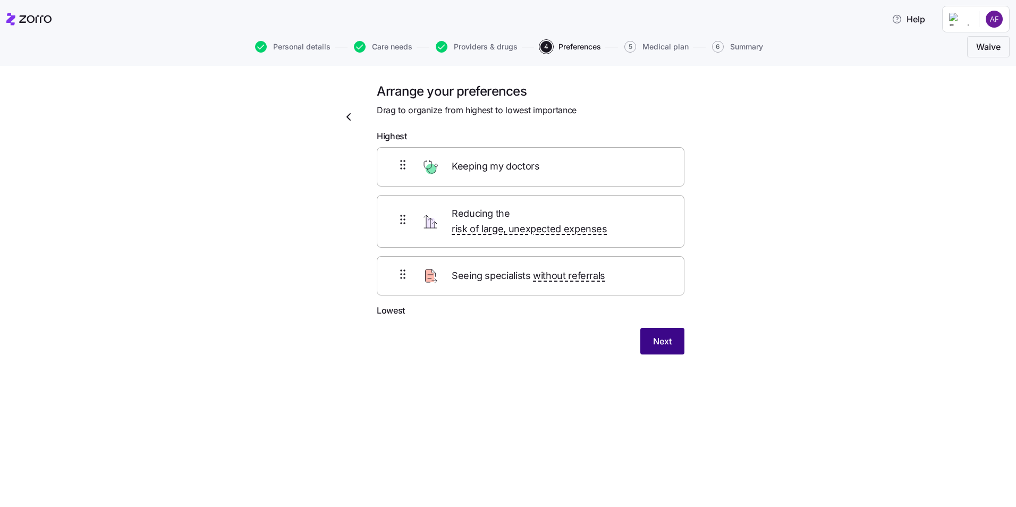
click at [662, 335] on span "Next" at bounding box center [662, 341] width 19 height 13
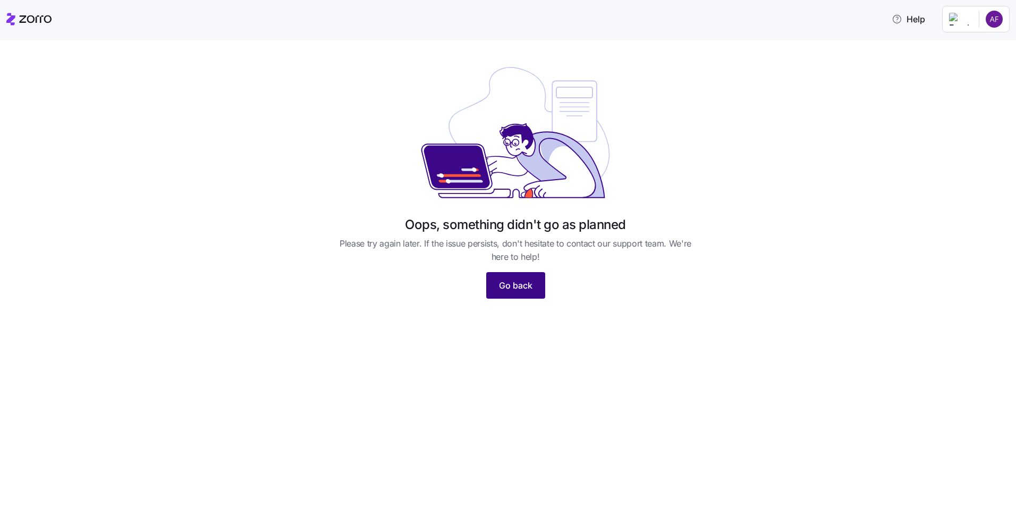
click at [540, 289] on button "Go back" at bounding box center [515, 285] width 59 height 27
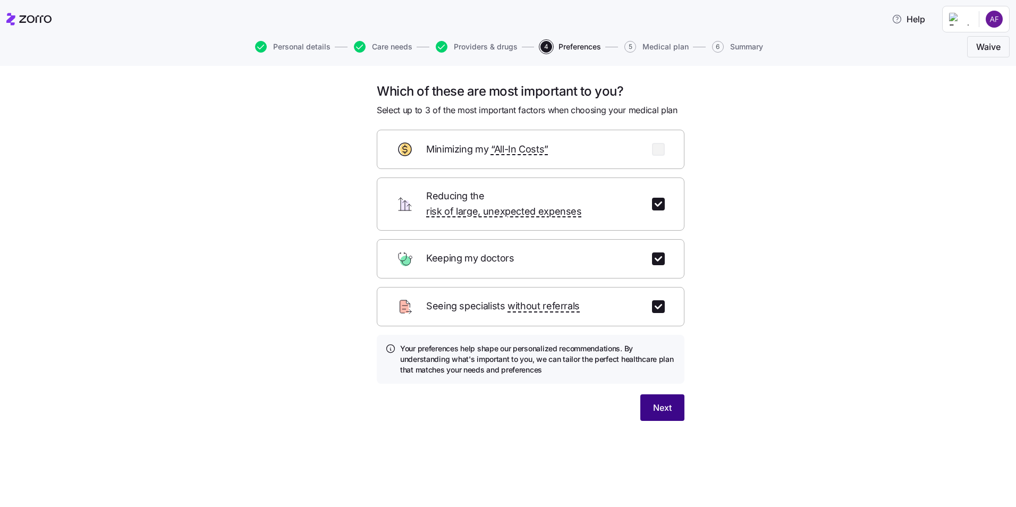
click at [669, 401] on span "Next" at bounding box center [662, 407] width 19 height 13
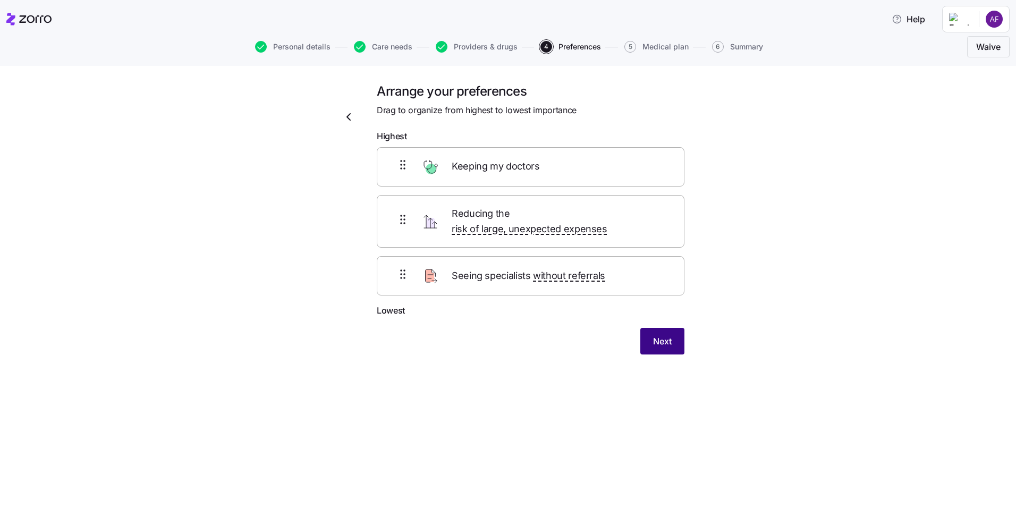
click at [660, 335] on span "Next" at bounding box center [662, 341] width 19 height 13
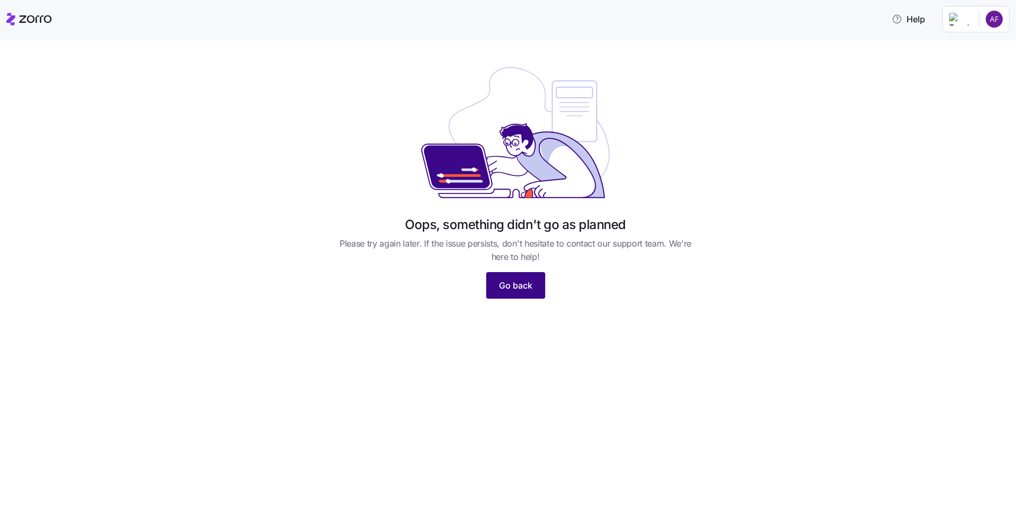
click at [490, 280] on button "Go back" at bounding box center [515, 285] width 59 height 27
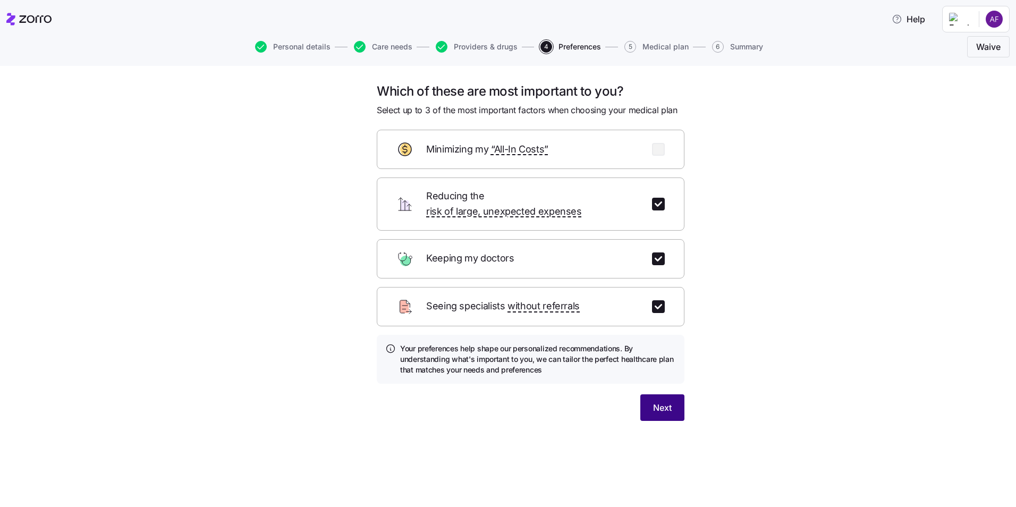
click at [669, 401] on span "Next" at bounding box center [662, 407] width 19 height 13
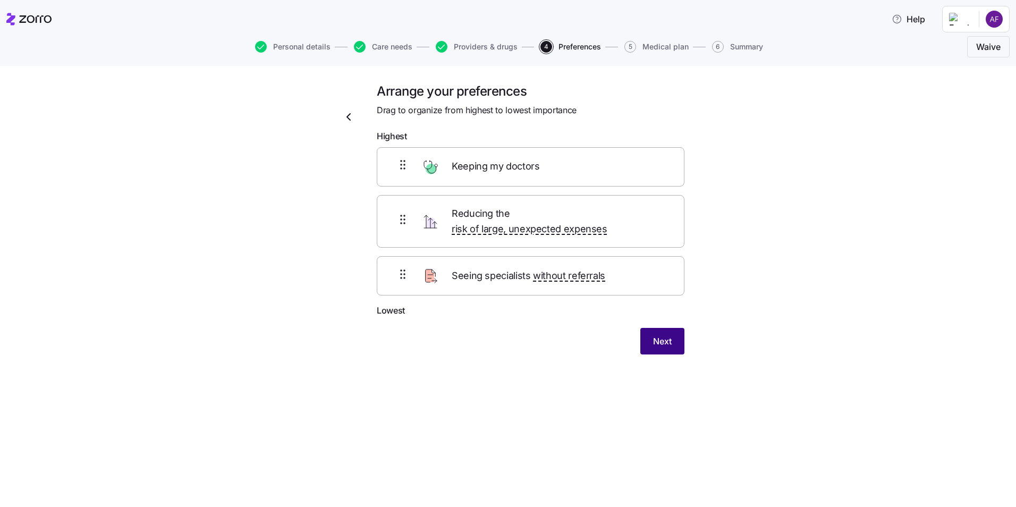
click at [672, 330] on button "Next" at bounding box center [662, 341] width 44 height 27
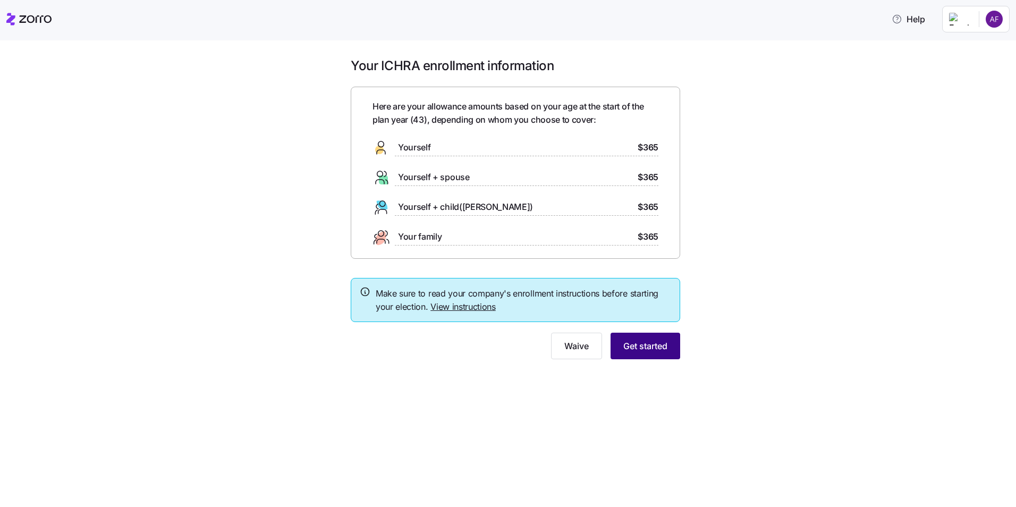
click at [637, 342] on span "Get started" at bounding box center [645, 345] width 44 height 13
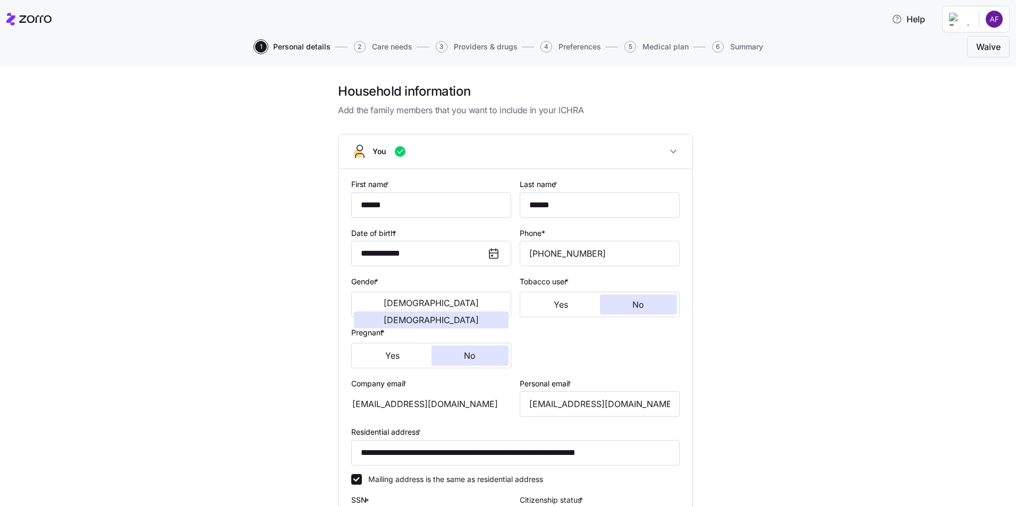
scroll to position [227, 0]
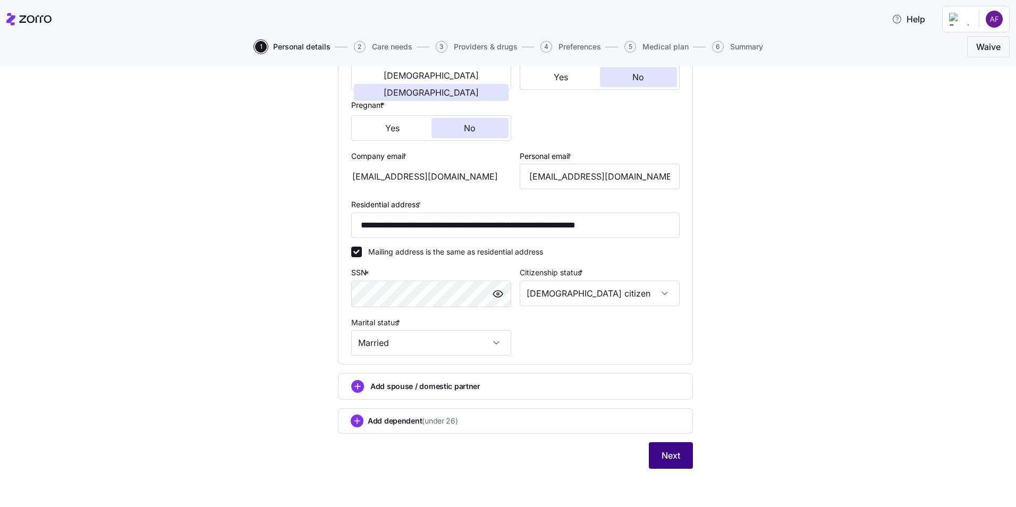
click at [661, 453] on span "Next" at bounding box center [670, 455] width 19 height 13
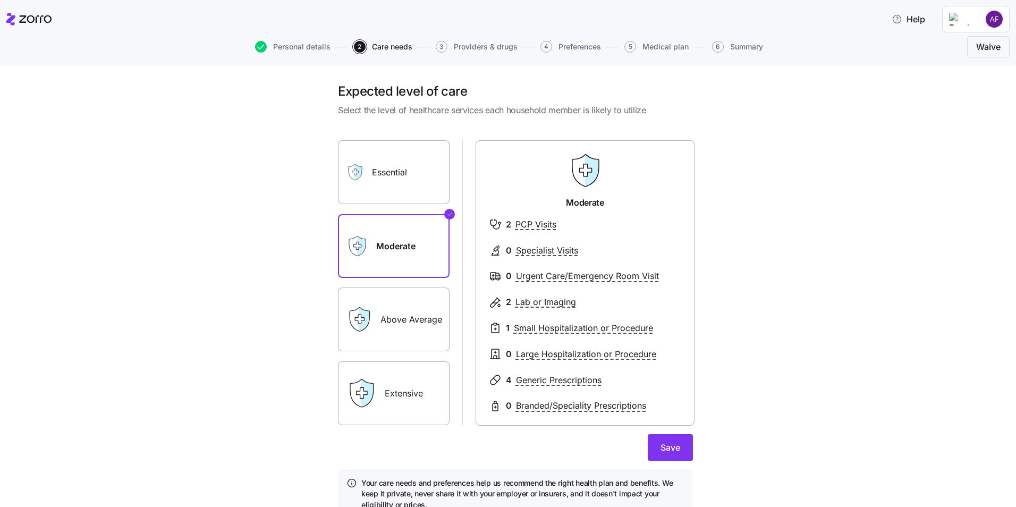
click at [417, 330] on label "Above Average" at bounding box center [394, 319] width 112 height 64
click at [0, 0] on input "Above Average" at bounding box center [0, 0] width 0 height 0
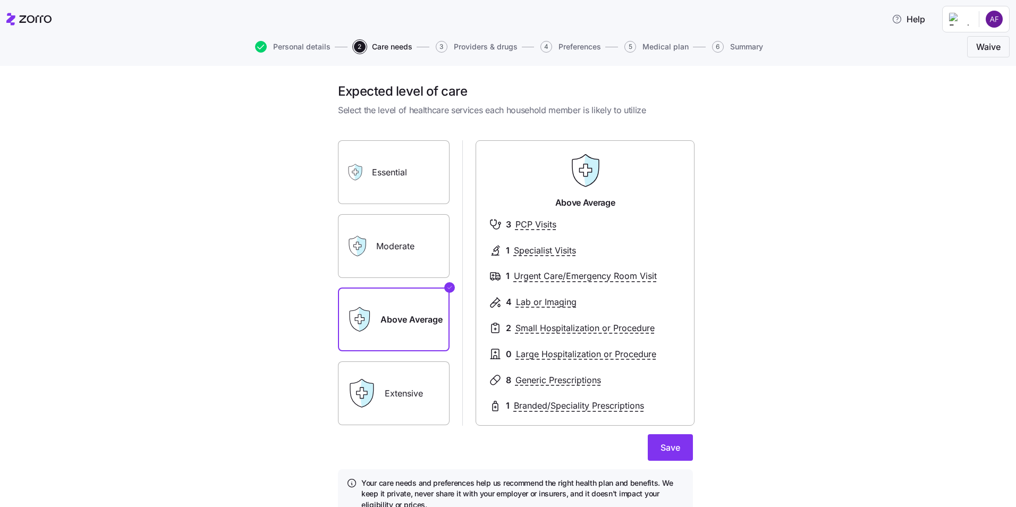
click at [732, 339] on div "Expected level of care Select the level of healthcare services each household m…" at bounding box center [515, 307] width 971 height 448
click at [661, 451] on span "Save" at bounding box center [670, 447] width 20 height 13
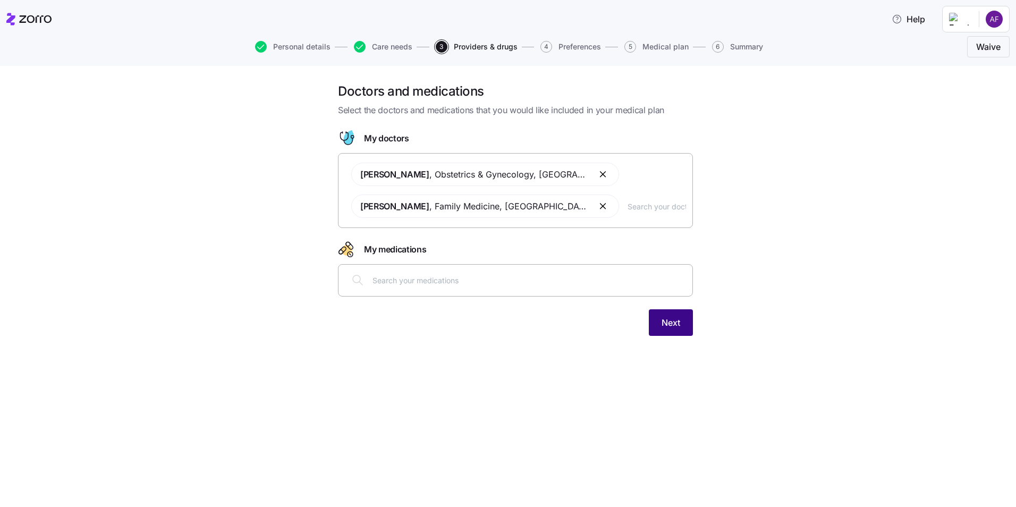
click at [683, 322] on button "Next" at bounding box center [671, 322] width 44 height 27
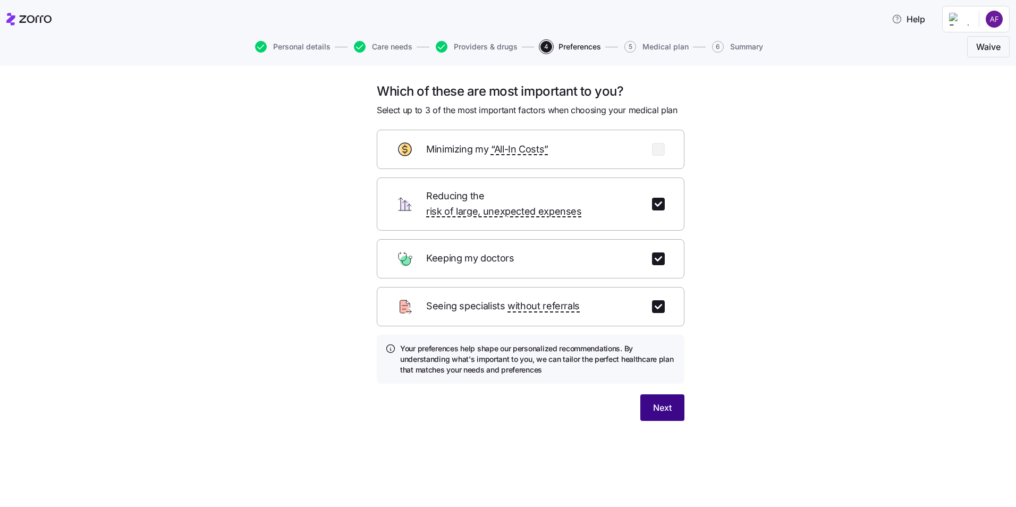
click at [660, 401] on span "Next" at bounding box center [662, 407] width 19 height 13
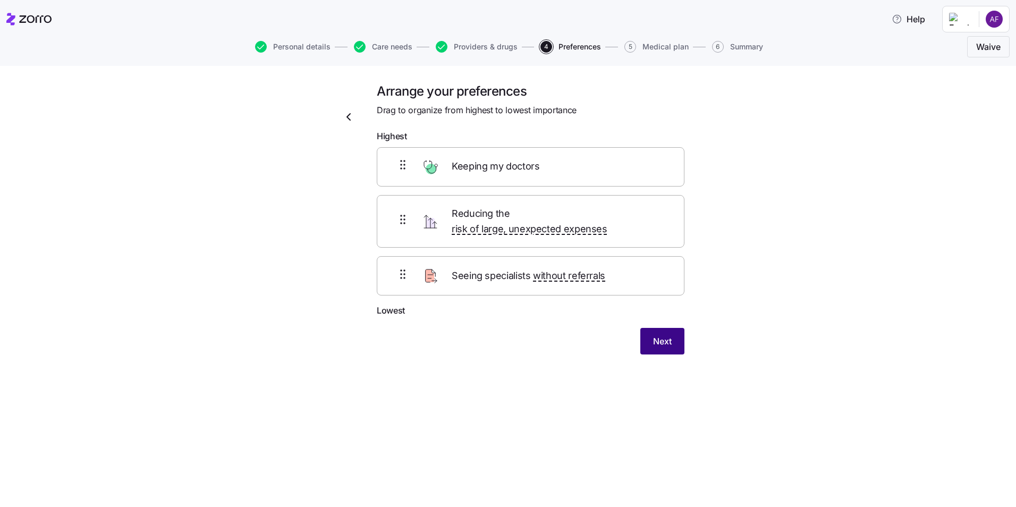
click at [668, 335] on span "Next" at bounding box center [662, 341] width 19 height 13
